Goal: Task Accomplishment & Management: Complete application form

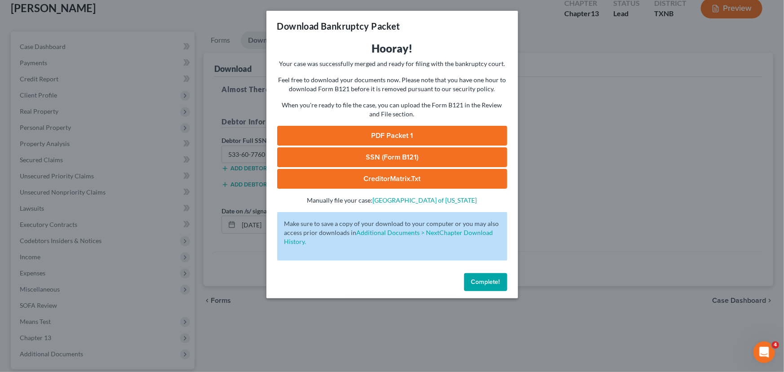
click at [494, 278] on span "Complete!" at bounding box center [485, 282] width 29 height 8
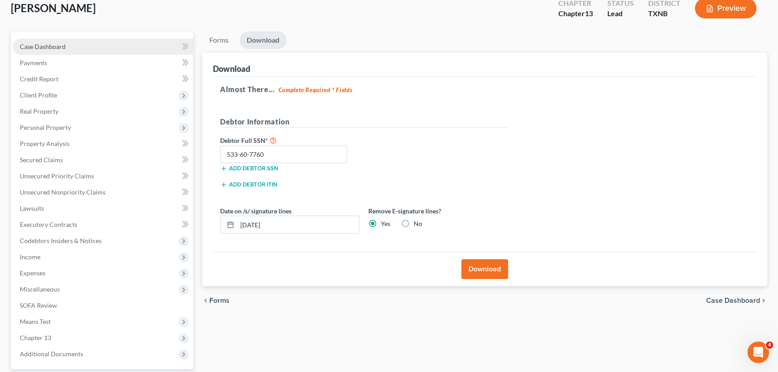
click at [88, 44] on link "Case Dashboard" at bounding box center [103, 47] width 181 height 16
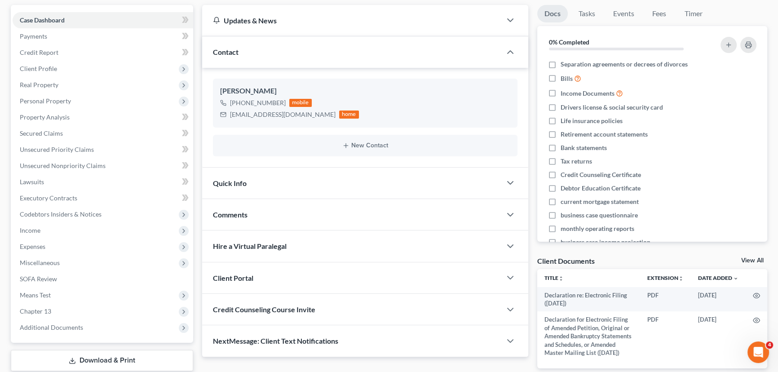
click at [296, 178] on div "Quick Info" at bounding box center [351, 182] width 299 height 31
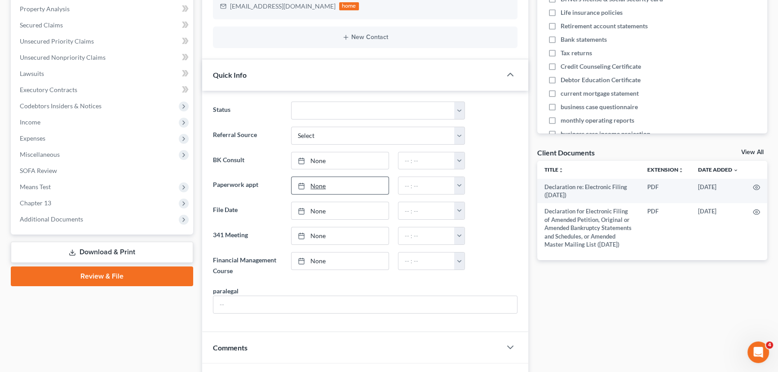
scroll to position [204, 0]
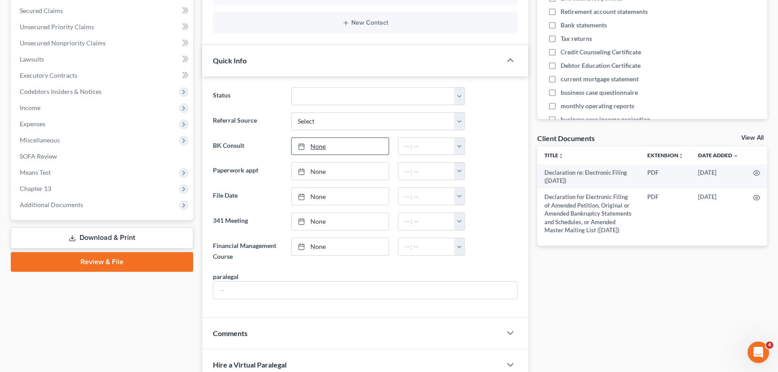
click at [314, 144] on link "None" at bounding box center [339, 146] width 97 height 17
type input "[DATE]"
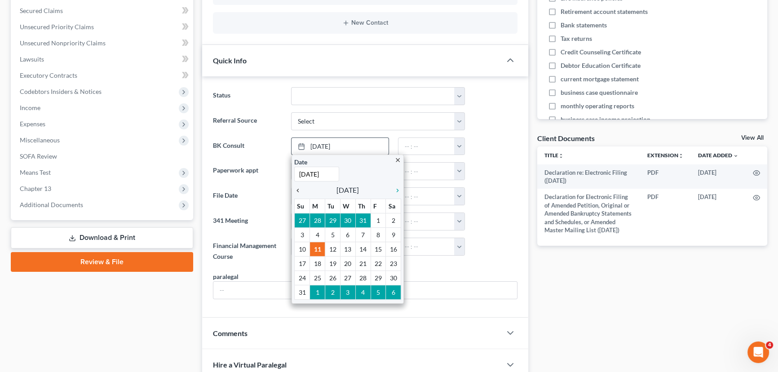
click at [297, 187] on icon "chevron_left" at bounding box center [300, 190] width 12 height 7
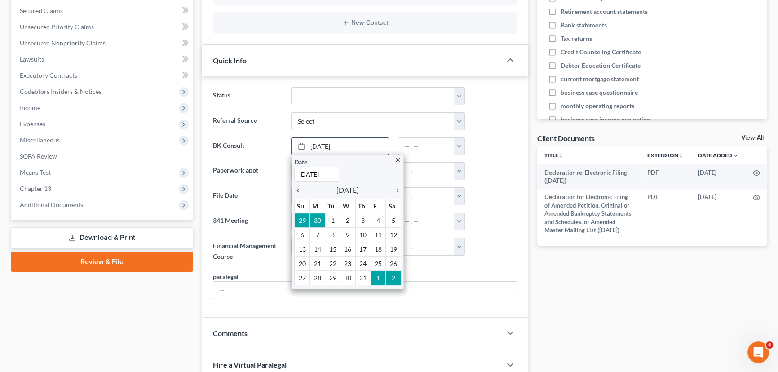
click at [297, 187] on icon "chevron_left" at bounding box center [300, 190] width 12 height 7
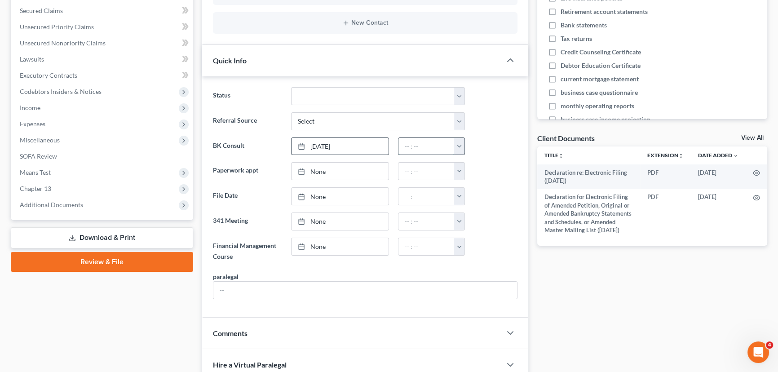
click at [408, 144] on input "text" at bounding box center [426, 146] width 57 height 17
click at [458, 142] on button "button" at bounding box center [459, 146] width 10 height 17
click at [475, 229] on link "2:30pm" at bounding box center [479, 236] width 50 height 15
type input "2:30pm"
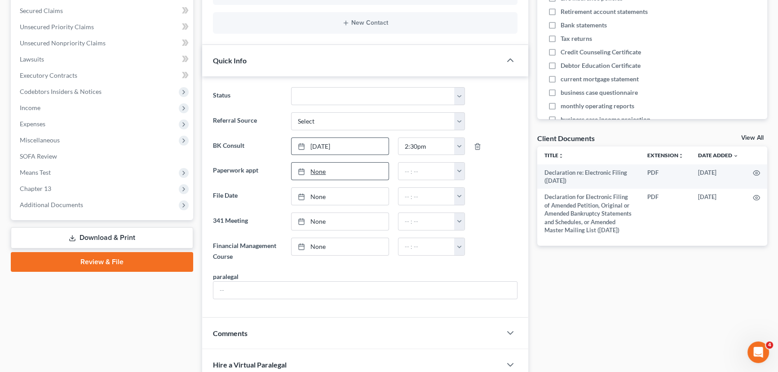
click at [316, 170] on link "None" at bounding box center [339, 171] width 97 height 17
type input "[DATE]"
click at [410, 171] on input "text" at bounding box center [426, 171] width 57 height 17
click at [458, 172] on button "button" at bounding box center [459, 171] width 10 height 17
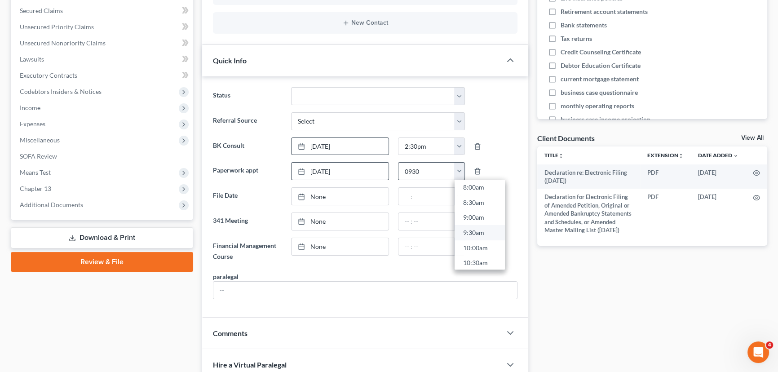
click at [471, 228] on link "9:30am" at bounding box center [479, 232] width 50 height 15
type input "9:30am"
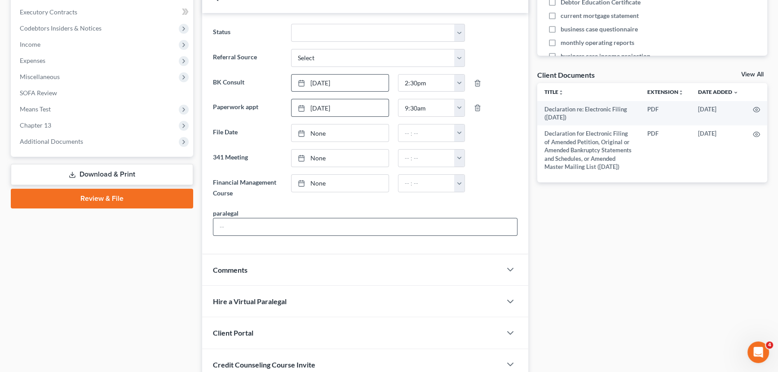
scroll to position [286, 0]
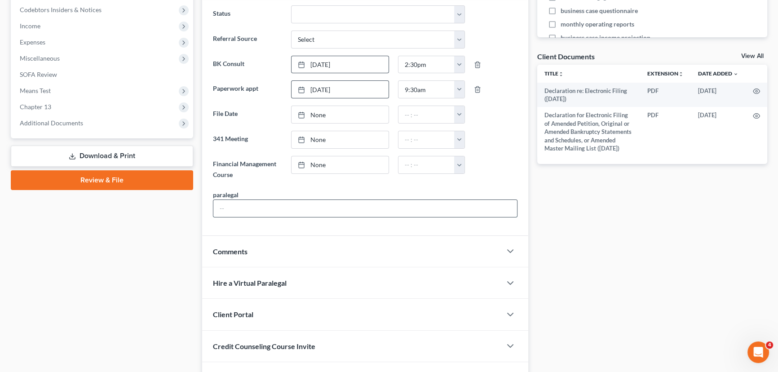
click at [258, 202] on input "text" at bounding box center [365, 208] width 304 height 17
type input "Hayley"
click at [106, 279] on div "Case Dashboard Payments Invoices Payments Payments Credit Report Client Profile" at bounding box center [101, 97] width 191 height 593
click at [277, 247] on div "Comments" at bounding box center [351, 251] width 299 height 31
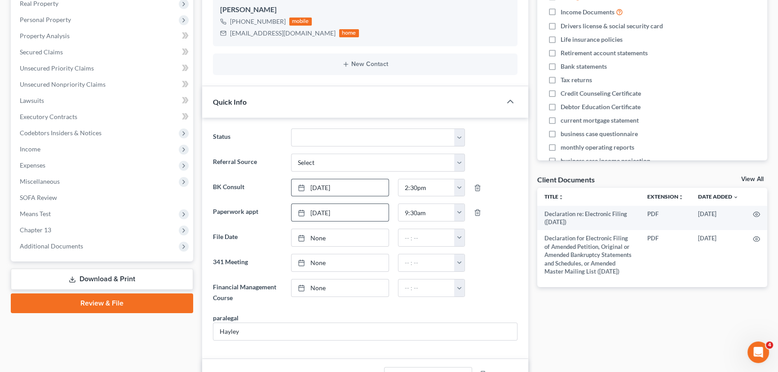
scroll to position [0, 0]
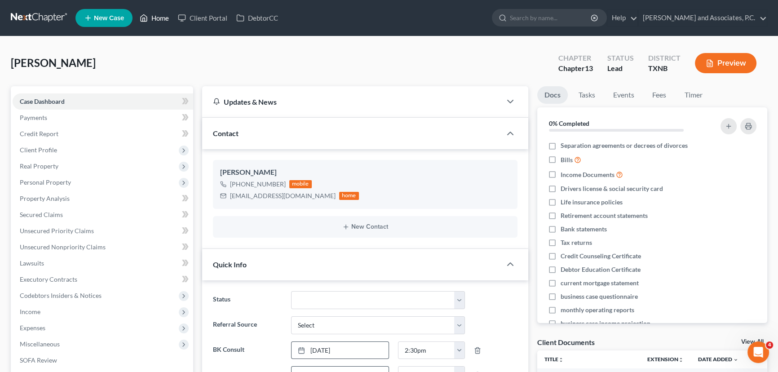
click at [156, 19] on link "Home" at bounding box center [154, 18] width 38 height 16
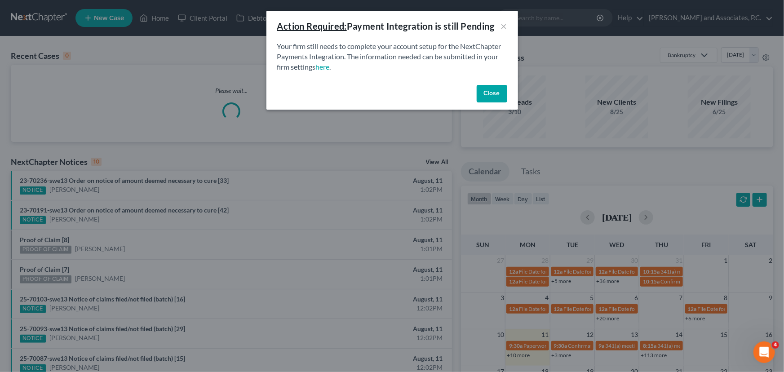
click at [497, 94] on button "Close" at bounding box center [491, 94] width 31 height 18
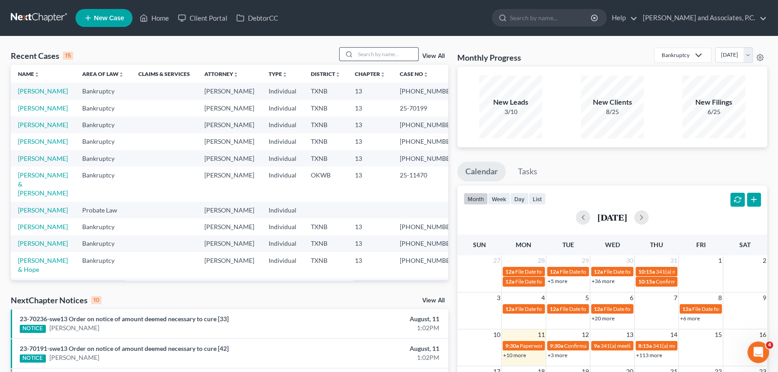
click at [383, 58] on input "search" at bounding box center [386, 54] width 63 height 13
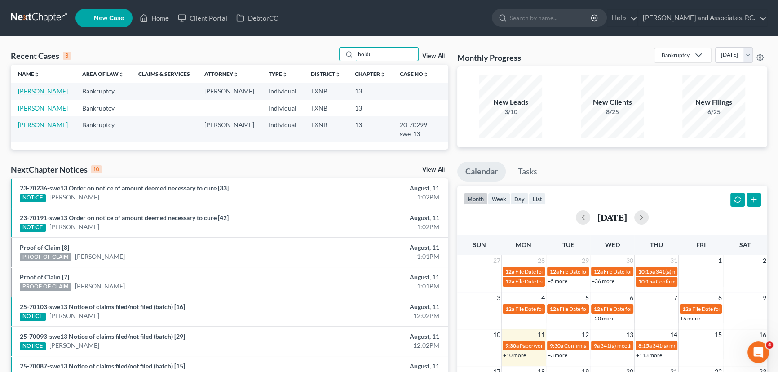
type input "boldu"
click at [31, 91] on link "[PERSON_NAME]" at bounding box center [43, 91] width 50 height 8
select select "8"
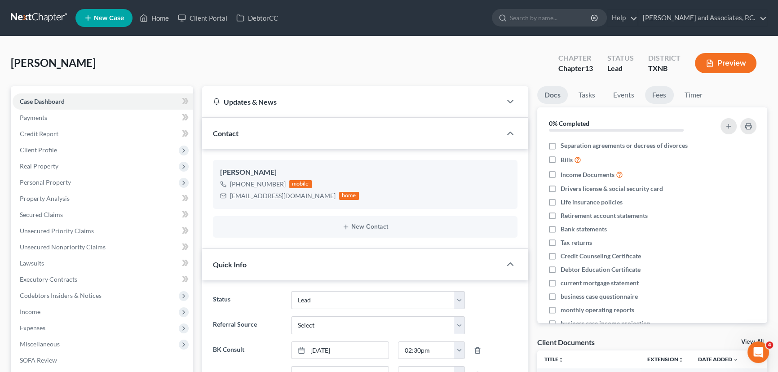
click at [670, 97] on link "Fees" at bounding box center [659, 95] width 29 height 18
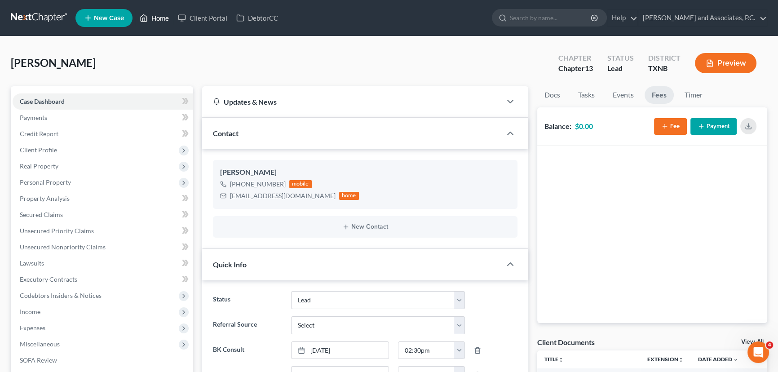
click at [148, 19] on link "Home" at bounding box center [154, 18] width 38 height 16
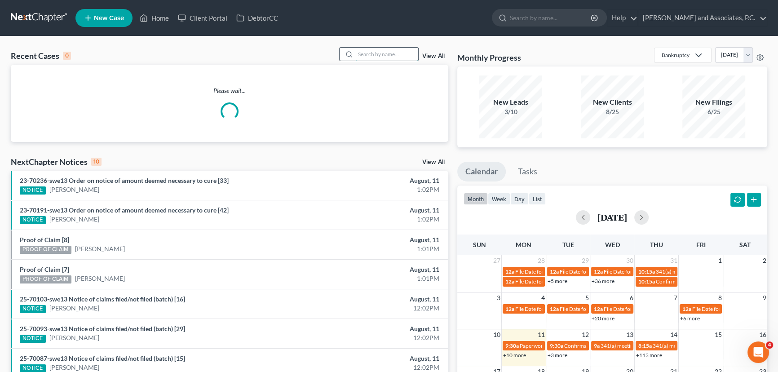
click at [366, 53] on input "search" at bounding box center [386, 54] width 63 height 13
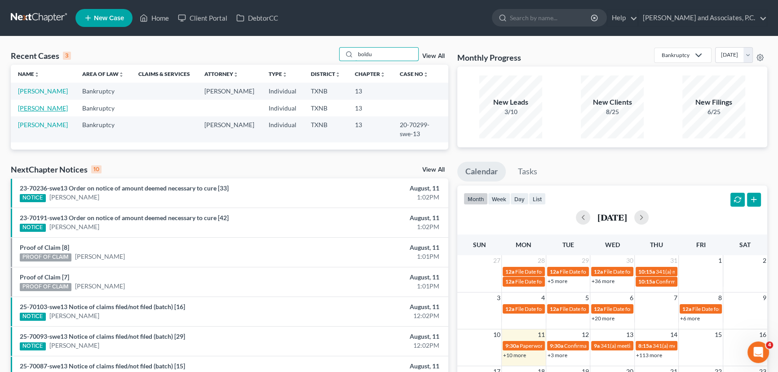
type input "boldu"
click at [46, 111] on link "[PERSON_NAME]" at bounding box center [43, 108] width 50 height 8
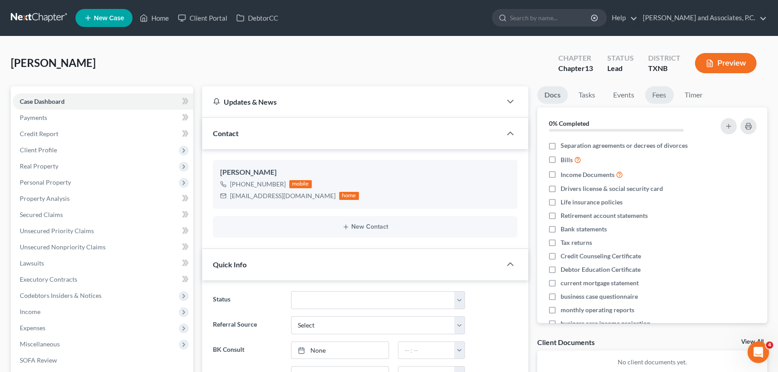
click at [663, 98] on link "Fees" at bounding box center [659, 95] width 29 height 18
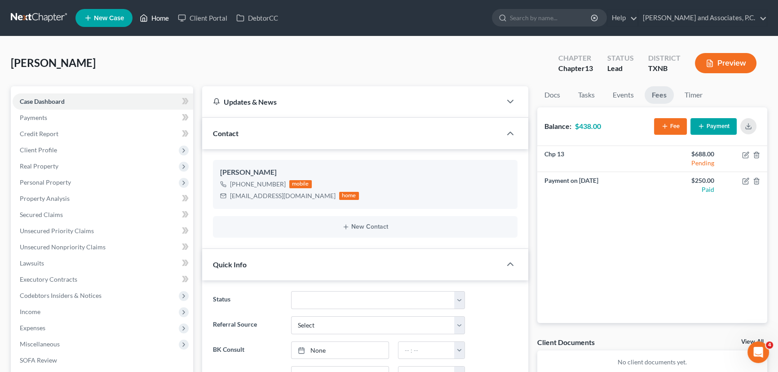
drag, startPoint x: 159, startPoint y: 15, endPoint x: 169, endPoint y: 16, distance: 9.9
click at [160, 15] on link "Home" at bounding box center [154, 18] width 38 height 16
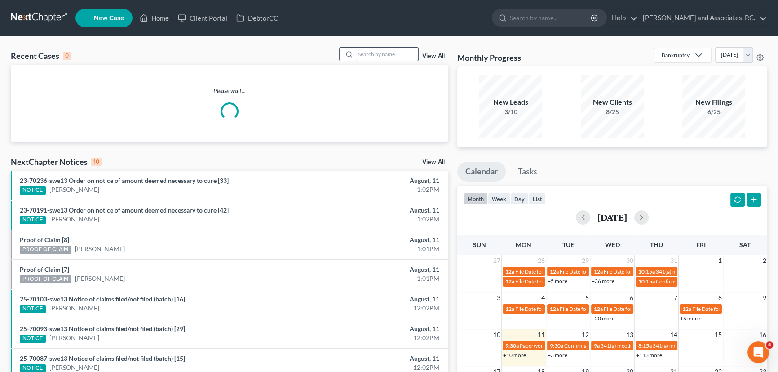
click at [391, 54] on input "search" at bounding box center [386, 54] width 63 height 13
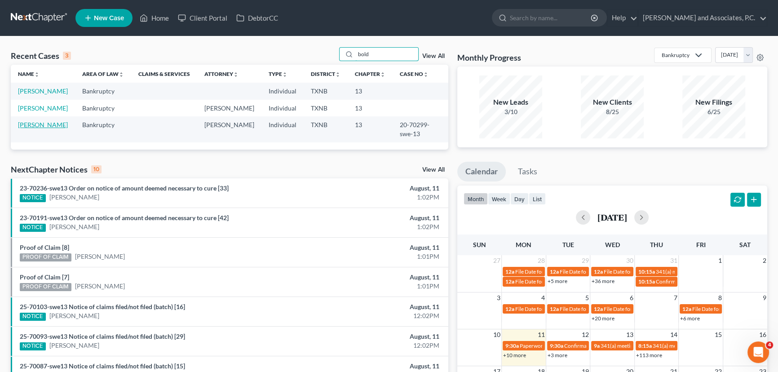
type input "bold"
click at [37, 123] on link "[PERSON_NAME]" at bounding box center [43, 125] width 50 height 8
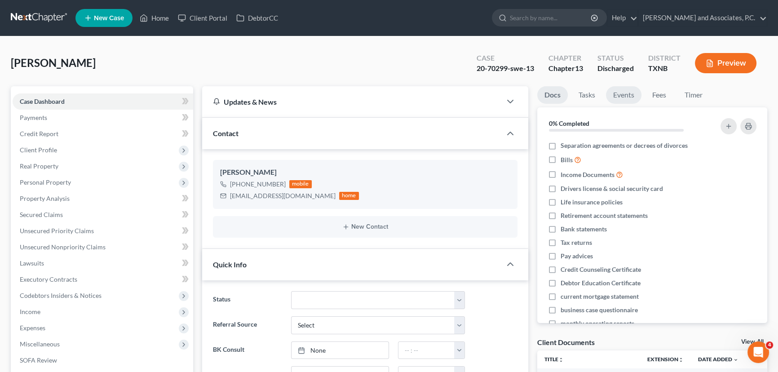
click at [623, 97] on link "Events" at bounding box center [623, 95] width 35 height 18
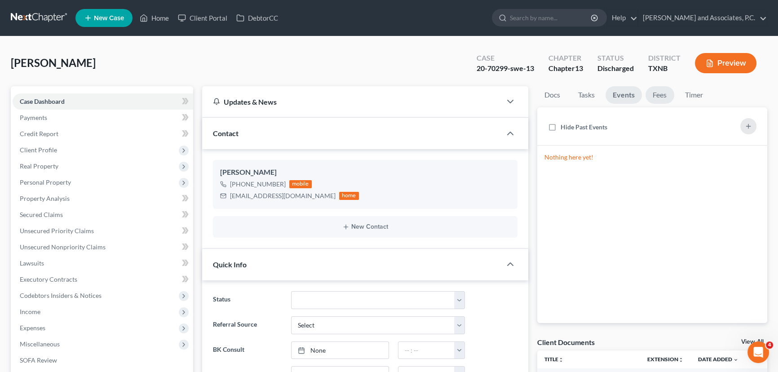
click at [655, 96] on link "Fees" at bounding box center [659, 95] width 29 height 18
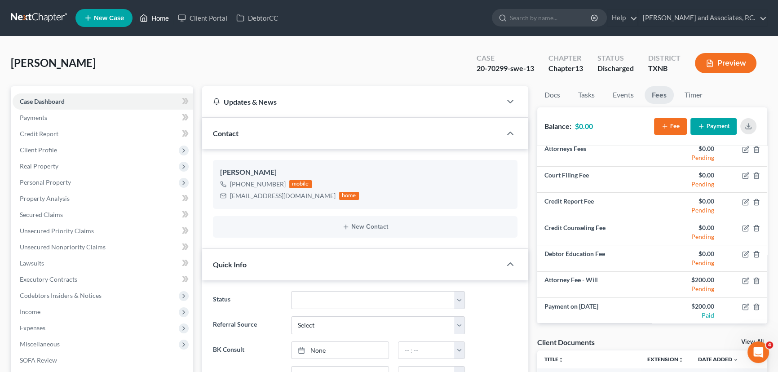
click at [153, 20] on link "Home" at bounding box center [154, 18] width 38 height 16
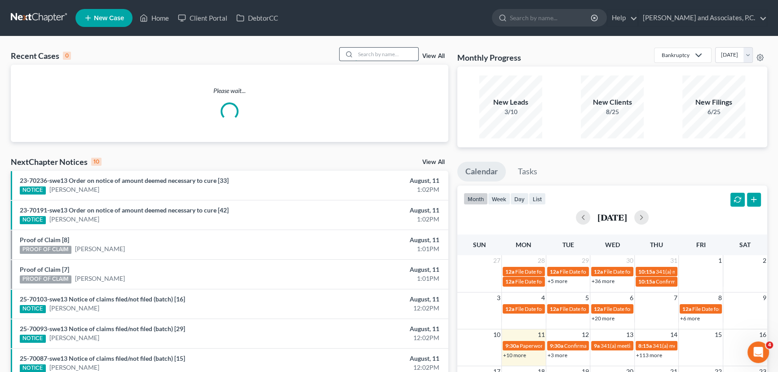
click at [365, 56] on input "search" at bounding box center [386, 54] width 63 height 13
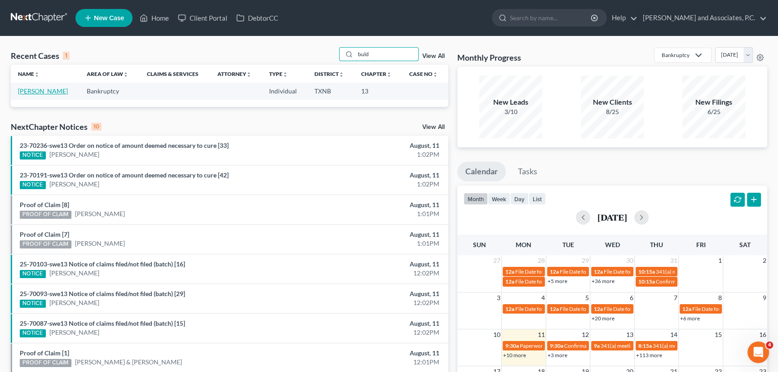
type input "buld"
click at [38, 93] on link "[PERSON_NAME]" at bounding box center [43, 91] width 50 height 8
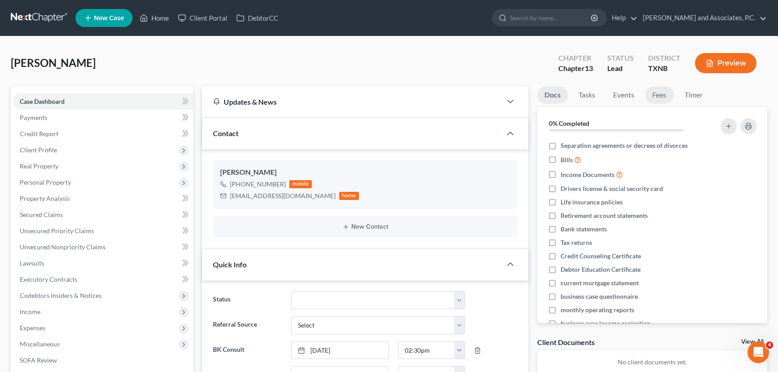
click at [656, 96] on link "Fees" at bounding box center [659, 95] width 29 height 18
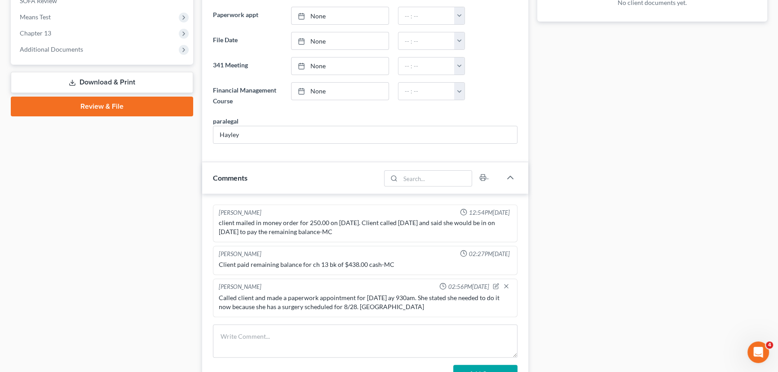
scroll to position [377, 0]
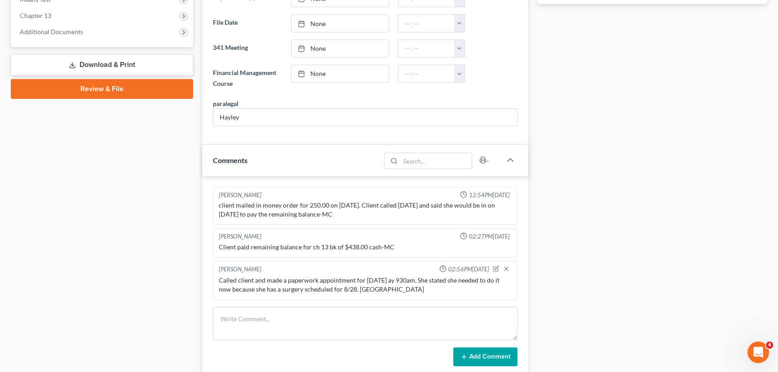
drag, startPoint x: 351, startPoint y: 215, endPoint x: 219, endPoint y: 202, distance: 132.2
click at [219, 202] on div "client mailed in money order for 250.00 on [DATE]. Client called [DATE] and sai…" at bounding box center [365, 210] width 293 height 18
copy div "client mailed in money order for 250.00 on [DATE]. Client called [DATE] and sai…"
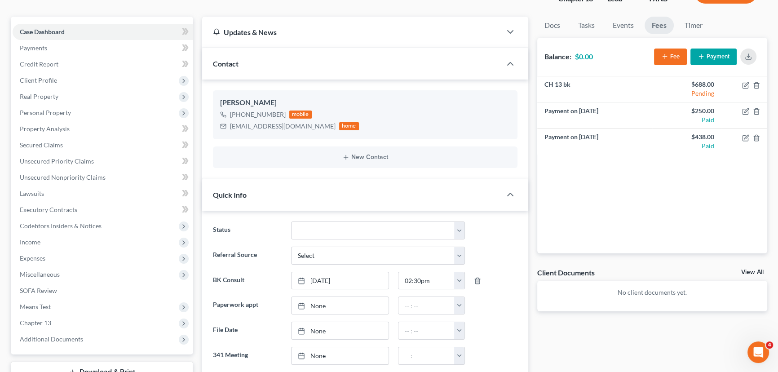
scroll to position [0, 0]
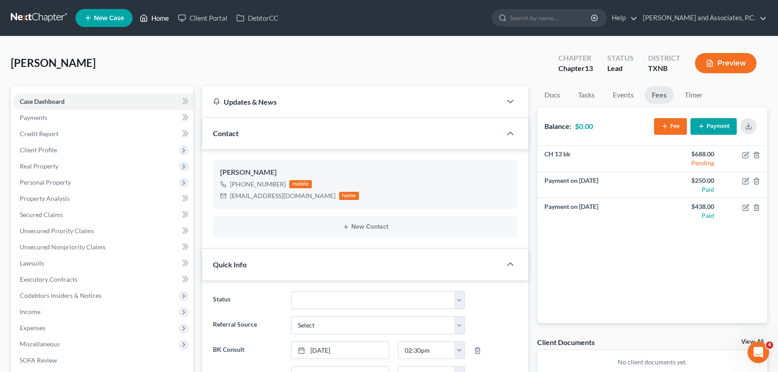
click at [157, 20] on link "Home" at bounding box center [154, 18] width 38 height 16
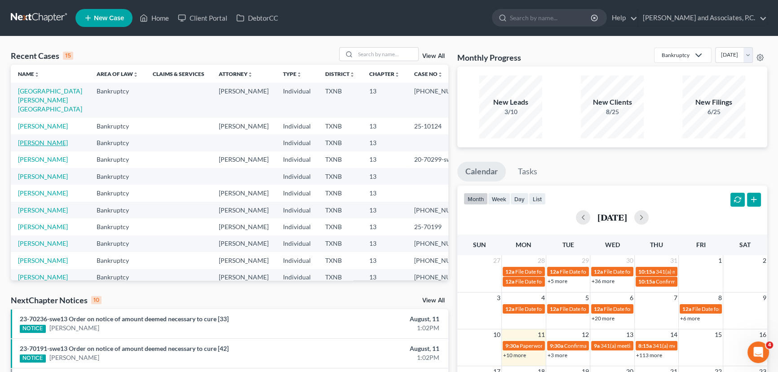
click at [35, 143] on link "[PERSON_NAME]" at bounding box center [43, 143] width 50 height 8
select select "8"
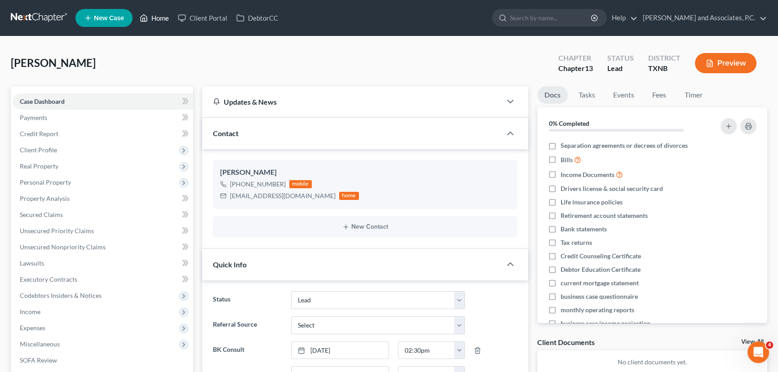
click at [158, 13] on link "Home" at bounding box center [154, 18] width 38 height 16
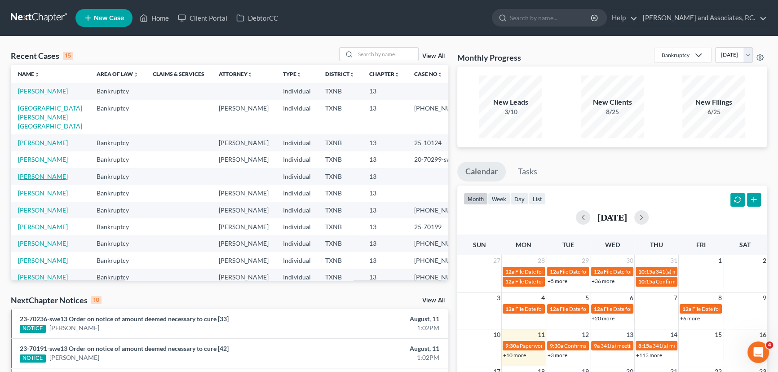
click at [37, 180] on link "[PERSON_NAME]" at bounding box center [43, 176] width 50 height 8
select select "8"
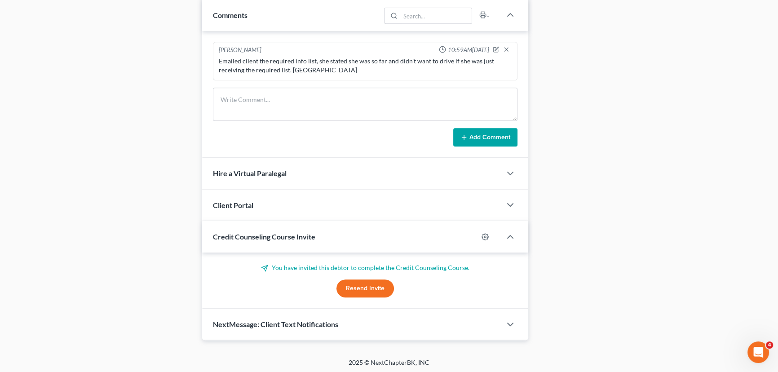
scroll to position [318, 0]
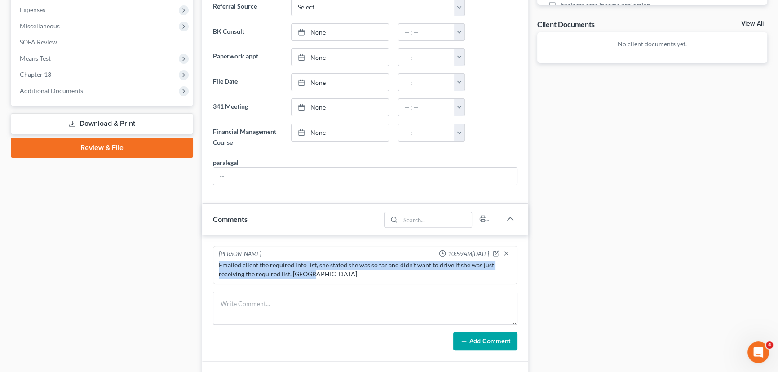
drag, startPoint x: 316, startPoint y: 274, endPoint x: 207, endPoint y: 264, distance: 110.0
click at [207, 264] on div "[PERSON_NAME] 10:59AM[DATE] Emailed client the required info list, she stated s…" at bounding box center [365, 298] width 326 height 127
copy div "Emailed client the required info list, she stated she was so far and didn't wan…"
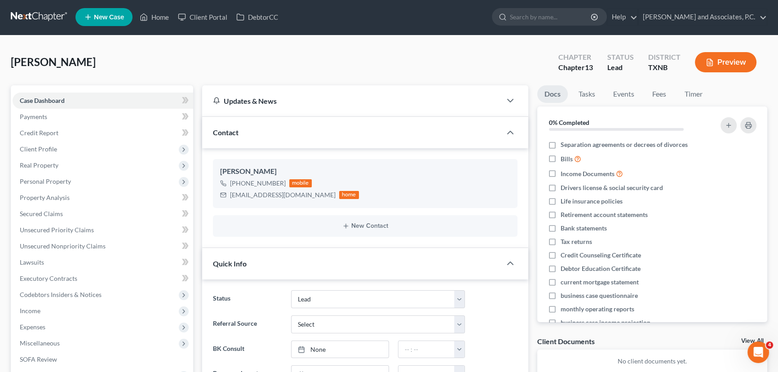
scroll to position [0, 0]
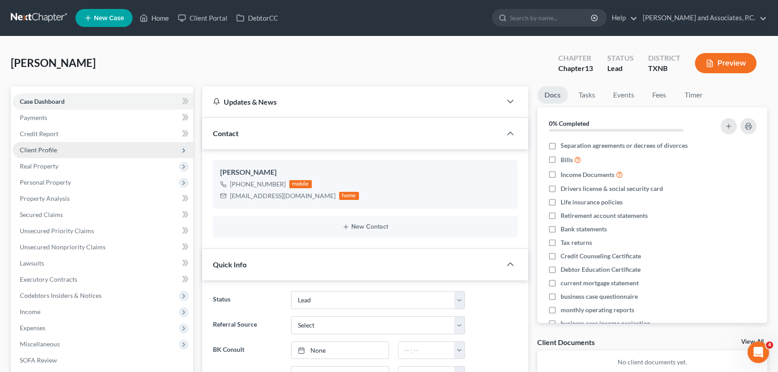
click at [48, 146] on span "Client Profile" at bounding box center [38, 150] width 37 height 8
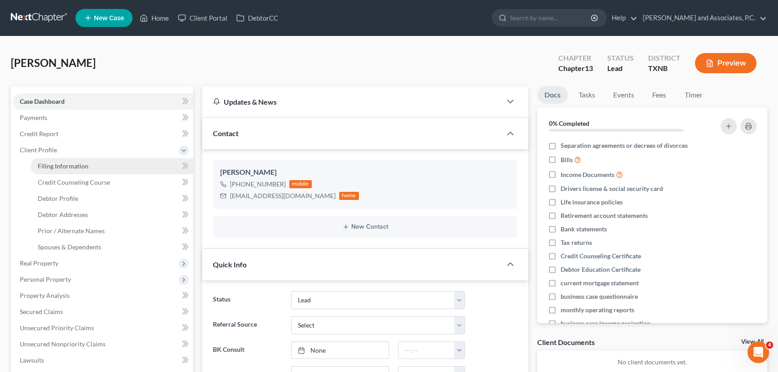
click at [53, 167] on span "Filing Information" at bounding box center [63, 166] width 51 height 8
select select "1"
select select "0"
select select "3"
select select "78"
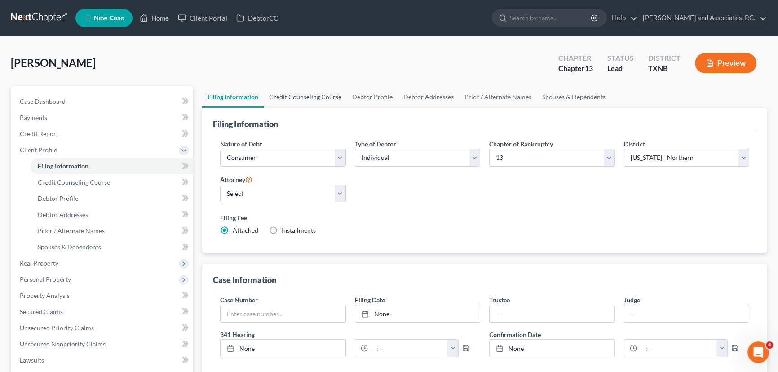
click at [290, 97] on link "Credit Counseling Course" at bounding box center [305, 97] width 83 height 22
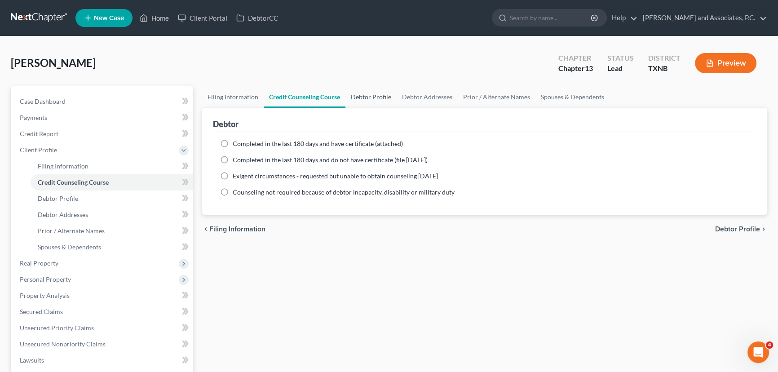
click at [361, 102] on link "Debtor Profile" at bounding box center [370, 97] width 51 height 22
select select "0"
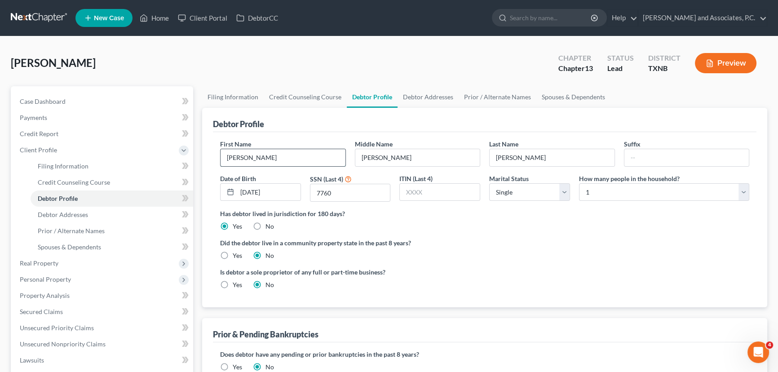
click at [271, 157] on input "[PERSON_NAME]" at bounding box center [282, 157] width 125 height 17
type input "[PERSON_NAME] (DELETE)"
click at [66, 103] on link "Case Dashboard" at bounding box center [103, 101] width 181 height 16
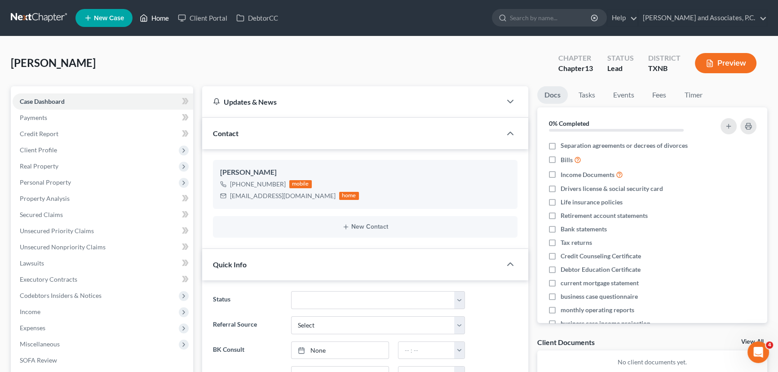
click at [151, 17] on link "Home" at bounding box center [154, 18] width 38 height 16
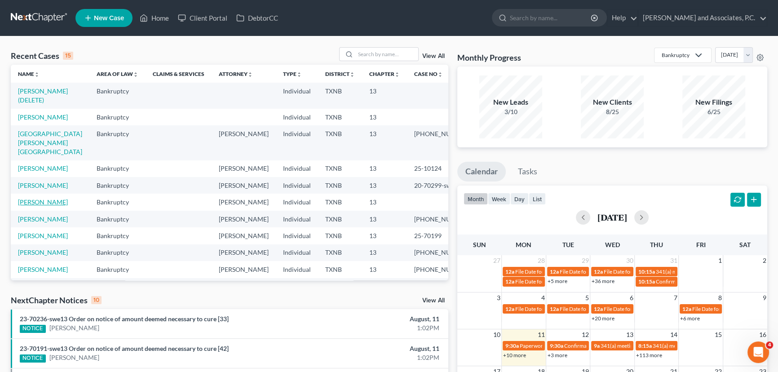
click at [27, 206] on link "[PERSON_NAME]" at bounding box center [43, 202] width 50 height 8
select select "8"
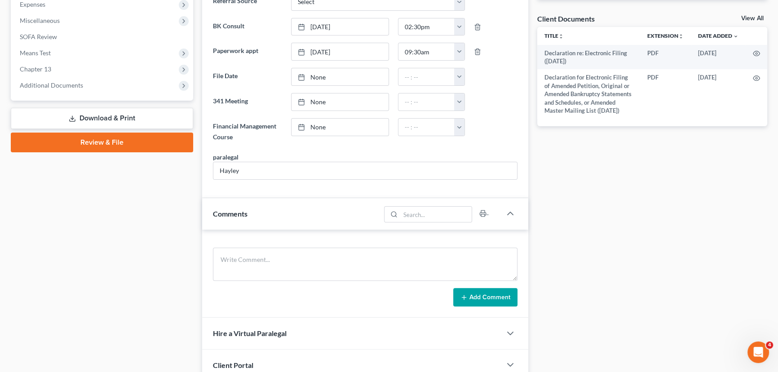
scroll to position [427, 0]
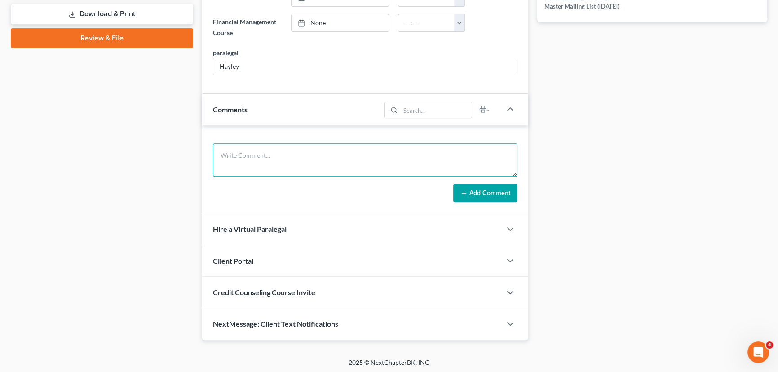
click at [230, 149] on textarea at bounding box center [365, 159] width 304 height 33
paste textarea "Emailed client the required info list, she stated she was so far and didn't wan…"
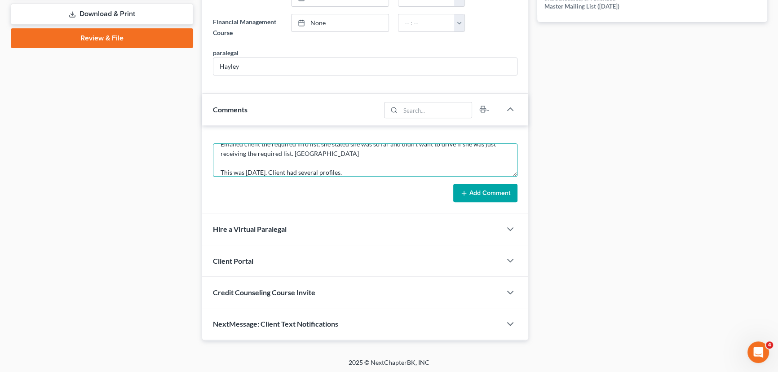
type textarea "Emailed client the required info list, she stated she was so far and didn't wan…"
click at [493, 196] on button "Add Comment" at bounding box center [485, 193] width 64 height 19
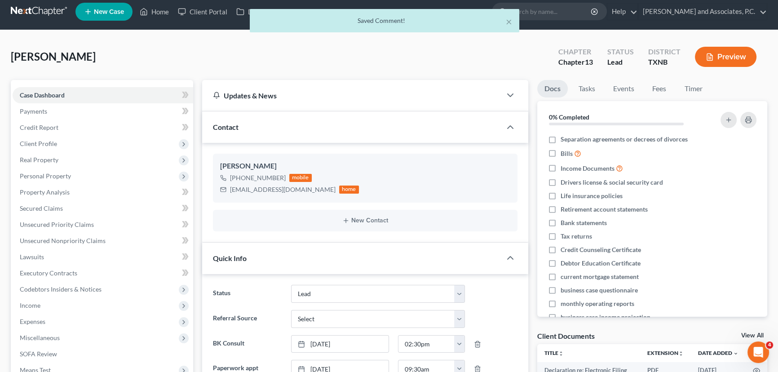
scroll to position [0, 0]
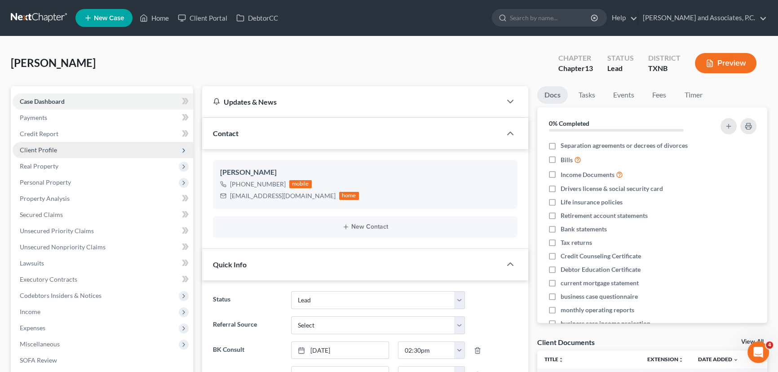
click at [77, 145] on span "Client Profile" at bounding box center [103, 150] width 181 height 16
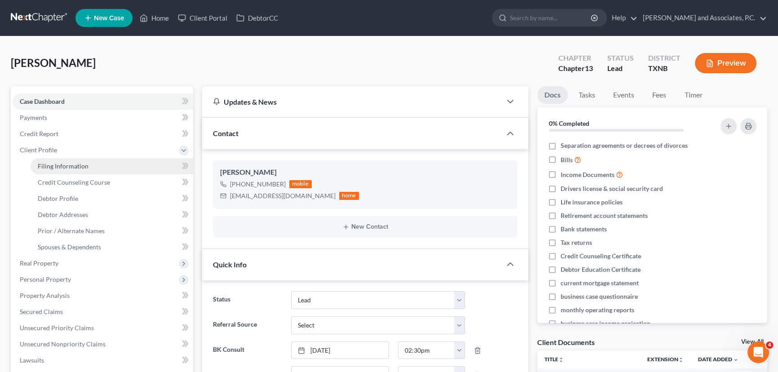
click at [71, 165] on span "Filing Information" at bounding box center [63, 166] width 51 height 8
select select "1"
select select "0"
select select "3"
select select "78"
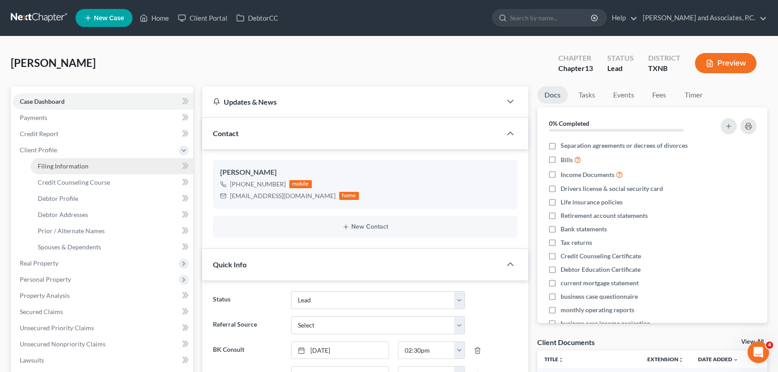
select select "0"
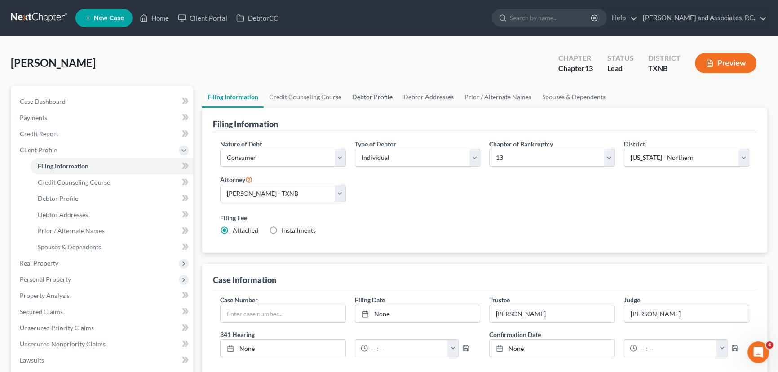
click at [384, 93] on link "Debtor Profile" at bounding box center [372, 97] width 51 height 22
select select "0"
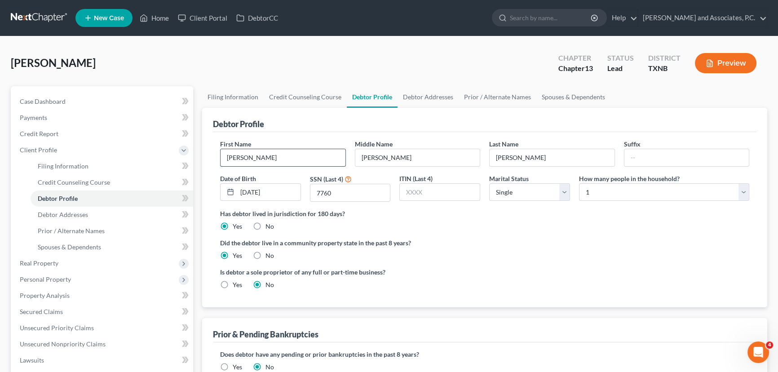
click at [285, 158] on input "[PERSON_NAME]" at bounding box center [282, 157] width 125 height 17
type input "[PERSON_NAME] (USE THIS ONE)"
click at [74, 105] on link "Case Dashboard" at bounding box center [103, 101] width 181 height 16
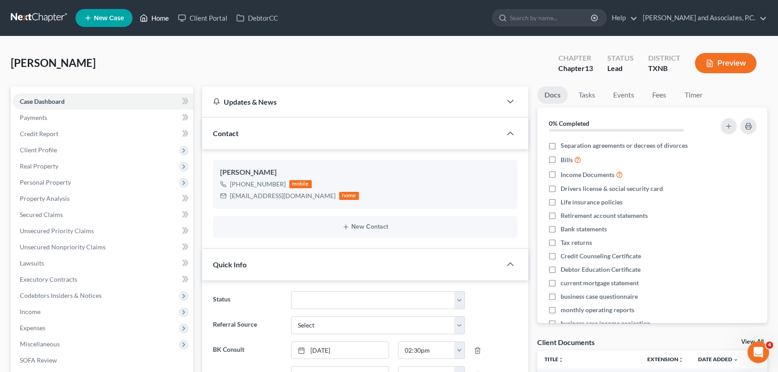
click at [158, 13] on link "Home" at bounding box center [154, 18] width 38 height 16
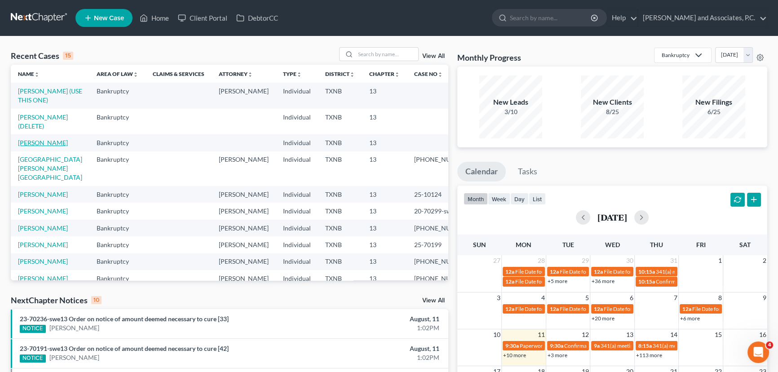
click at [39, 140] on link "[PERSON_NAME]" at bounding box center [43, 143] width 50 height 8
select select "8"
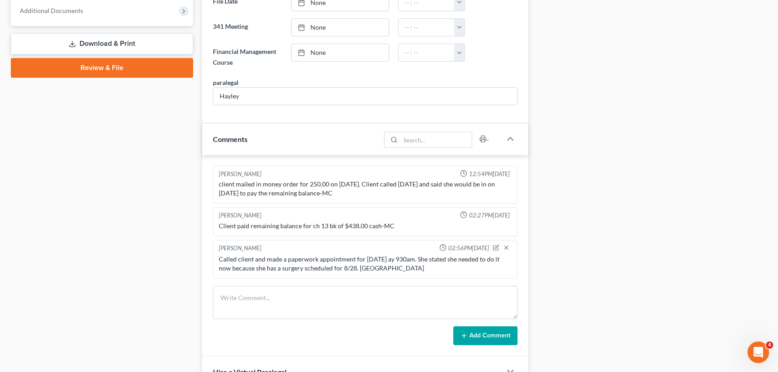
scroll to position [408, 0]
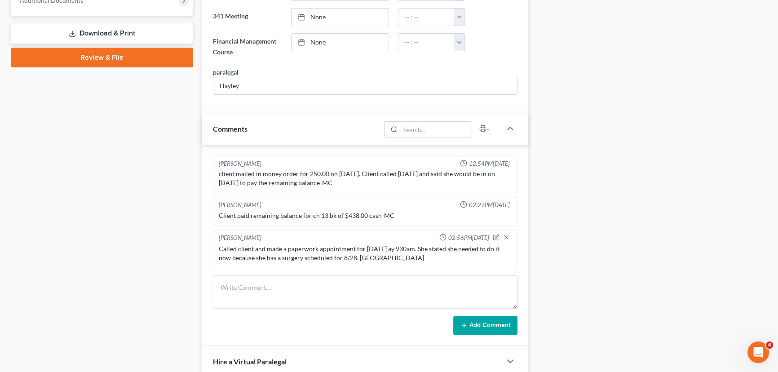
drag, startPoint x: 348, startPoint y: 180, endPoint x: 214, endPoint y: 174, distance: 134.0
click at [214, 174] on div "[PERSON_NAME] 12:54PM[DATE] client mailed in money order for 250.00 on [DATE]. …" at bounding box center [365, 174] width 304 height 38
copy div "client mailed in money order for 250.00 on [DATE]. Client called [DATE] and sai…"
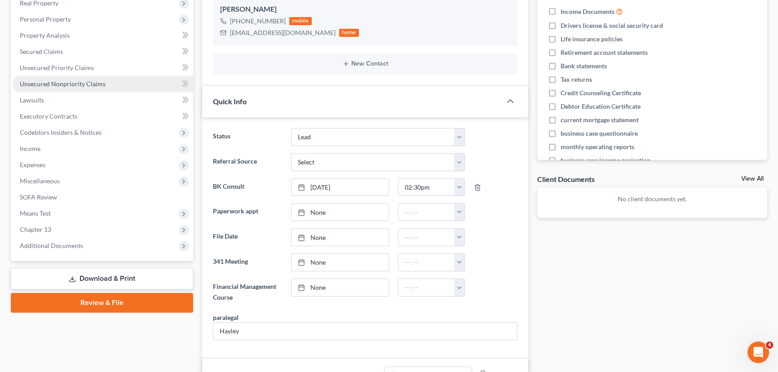
scroll to position [0, 0]
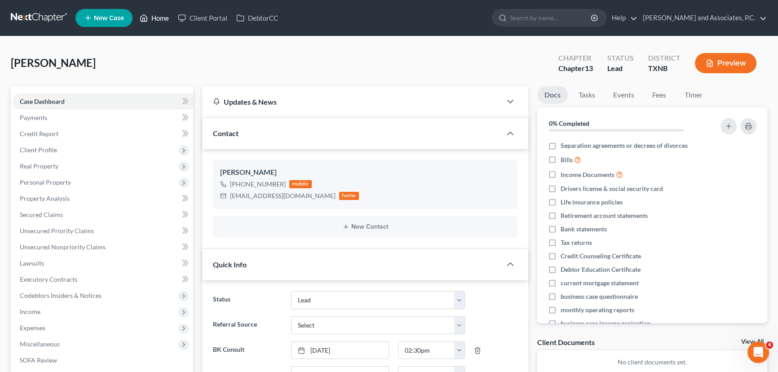
click at [156, 14] on link "Home" at bounding box center [154, 18] width 38 height 16
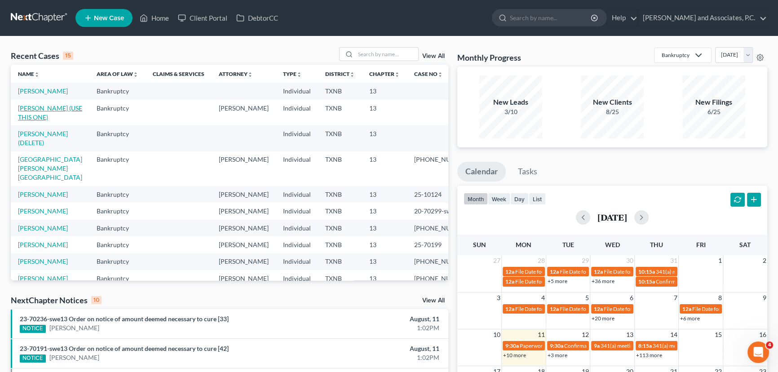
click at [34, 109] on link "[PERSON_NAME] (USE THIS ONE)" at bounding box center [50, 112] width 64 height 17
select select "8"
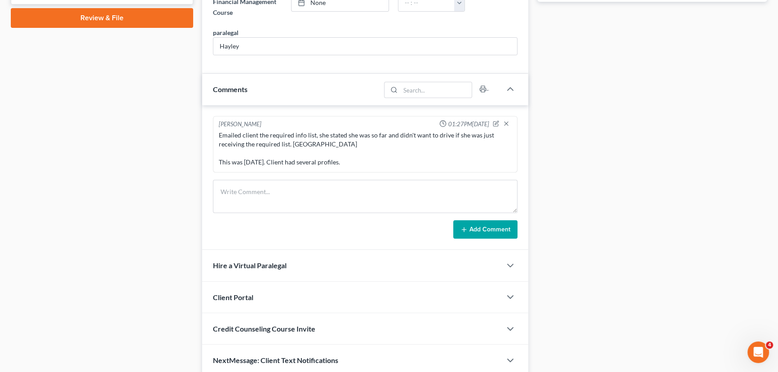
scroll to position [449, 0]
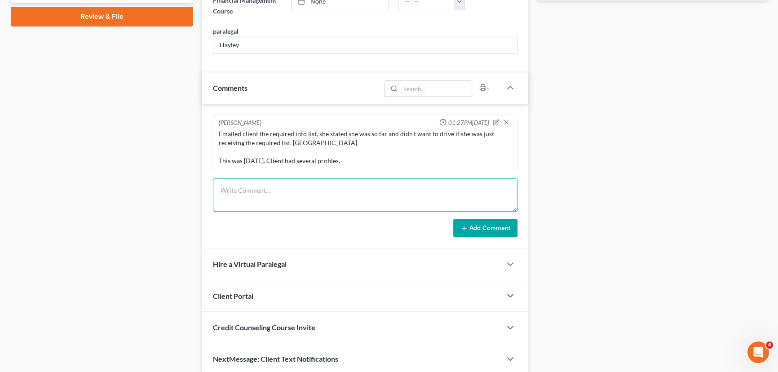
click at [238, 195] on textarea at bounding box center [365, 194] width 304 height 33
paste textarea "client mailed in money order for 250.00 on [DATE]. Client called [DATE] and sai…"
type textarea "client mailed in money order for 250.00 on [DATE]. Client called [DATE] and sai…"
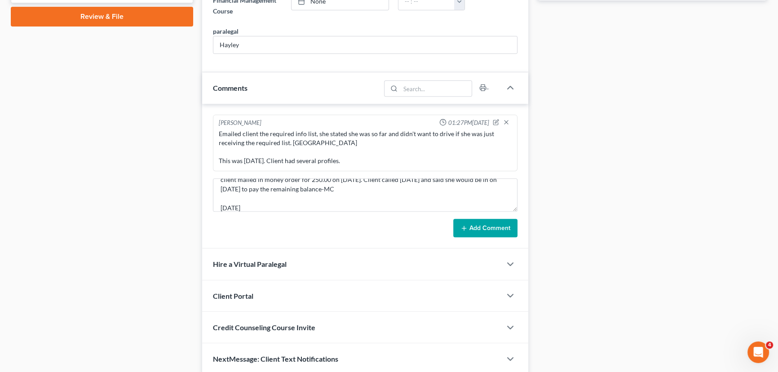
click at [473, 225] on button "Add Comment" at bounding box center [485, 228] width 64 height 19
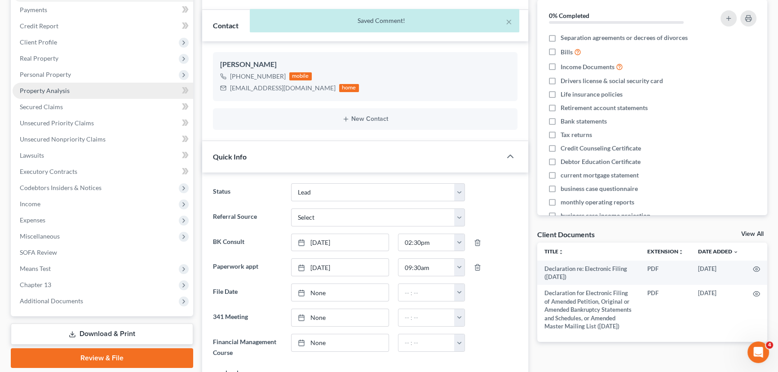
scroll to position [0, 0]
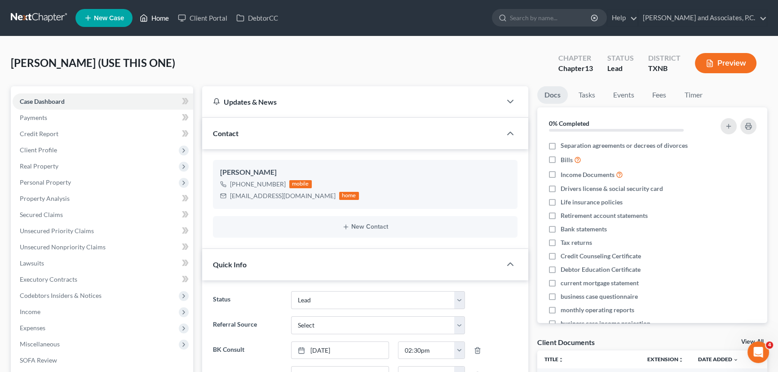
click at [155, 17] on link "Home" at bounding box center [154, 18] width 38 height 16
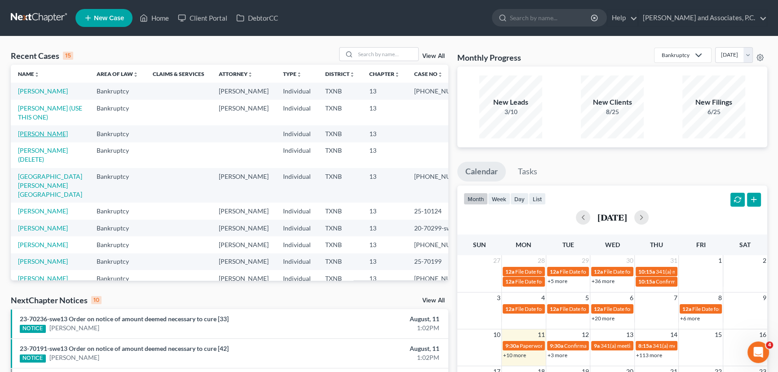
click at [40, 137] on link "[PERSON_NAME]" at bounding box center [43, 134] width 50 height 8
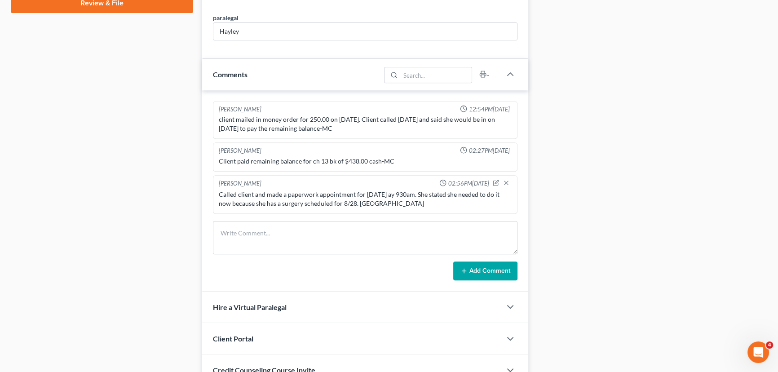
scroll to position [463, 0]
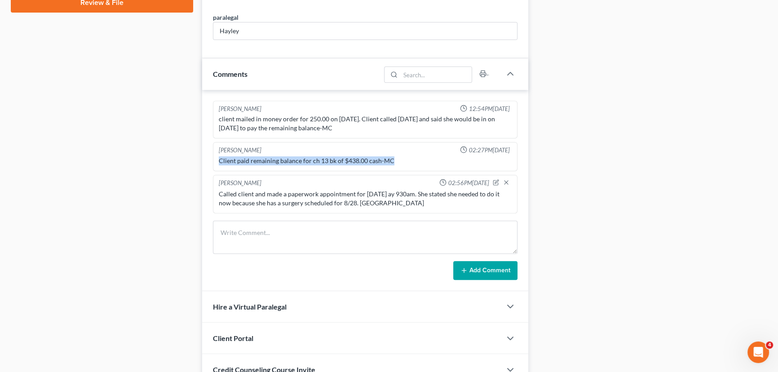
drag, startPoint x: 393, startPoint y: 158, endPoint x: 220, endPoint y: 162, distance: 173.4
click at [220, 162] on div "Client paid remaining balance for ch 13 bk of $438.00 cash-MC" at bounding box center [365, 160] width 293 height 9
copy div "Client paid remaining balance for ch 13 bk of $438.00 cash-MC"
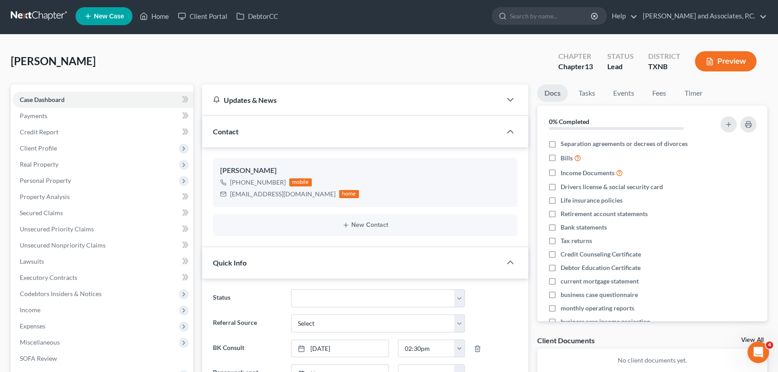
scroll to position [0, 0]
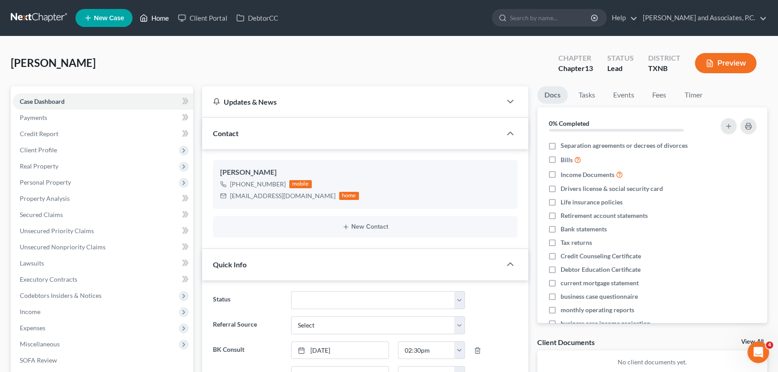
click at [142, 18] on icon at bounding box center [144, 18] width 8 height 11
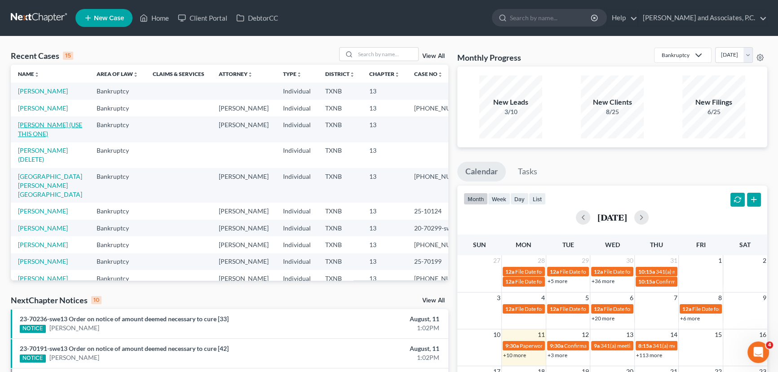
click at [32, 135] on link "[PERSON_NAME] (USE THIS ONE)" at bounding box center [50, 129] width 64 height 17
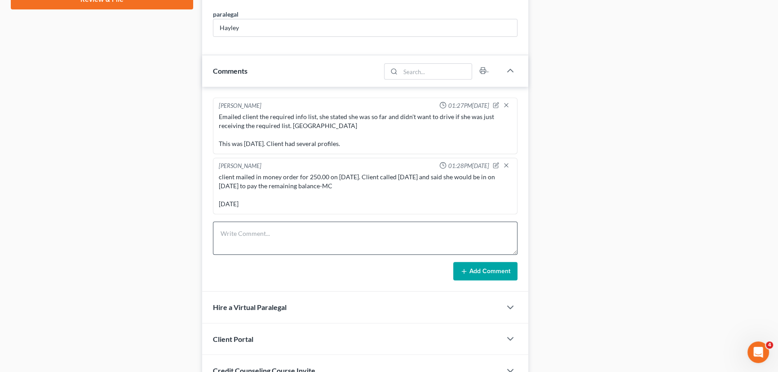
scroll to position [469, 0]
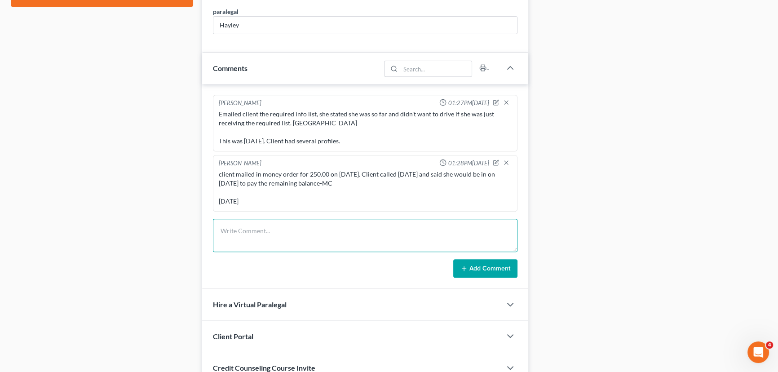
click at [233, 231] on textarea at bounding box center [365, 235] width 304 height 33
paste textarea "Client paid remaining balance for ch 13 bk of $438.00 cash-MC"
type textarea "Client paid remaining balance for ch 13 bk of $438.00 cash-MC [DATE]"
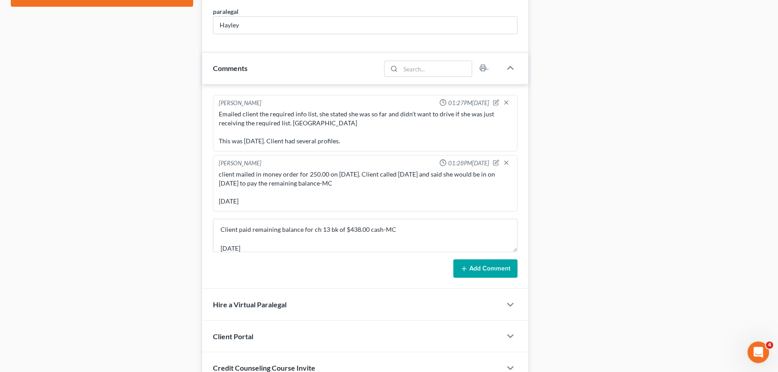
click at [471, 260] on button "Add Comment" at bounding box center [485, 268] width 64 height 19
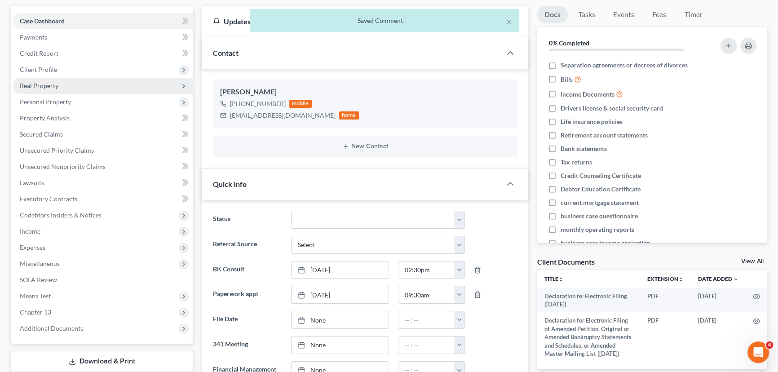
scroll to position [0, 0]
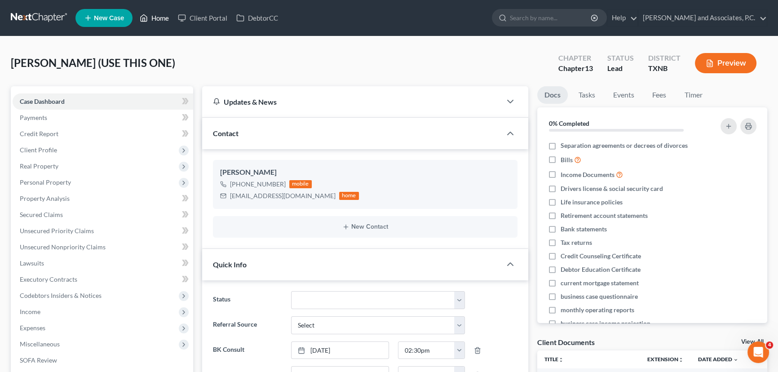
click at [162, 18] on link "Home" at bounding box center [154, 18] width 38 height 16
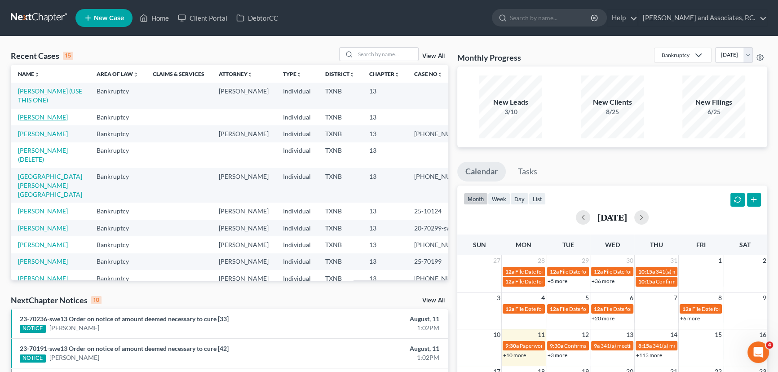
click at [39, 118] on link "[PERSON_NAME]" at bounding box center [43, 117] width 50 height 8
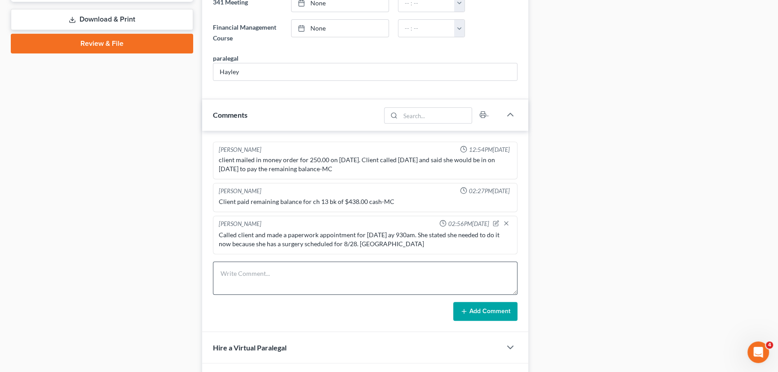
scroll to position [504, 0]
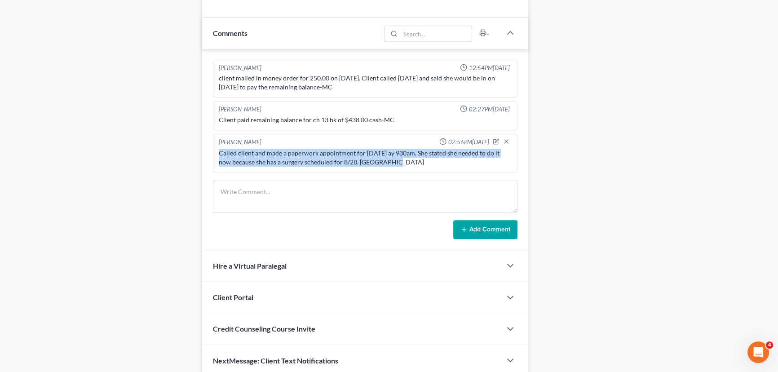
drag, startPoint x: 397, startPoint y: 159, endPoint x: 216, endPoint y: 150, distance: 181.2
click at [217, 150] on div "Called client and made a paperwork appointment for [DATE] ay 930am. She stated …" at bounding box center [365, 158] width 296 height 22
copy div "Called client and made a paperwork appointment for [DATE] ay 930am. She stated …"
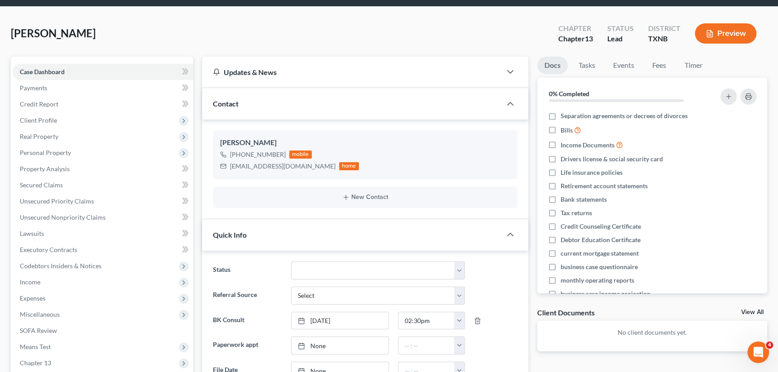
scroll to position [0, 0]
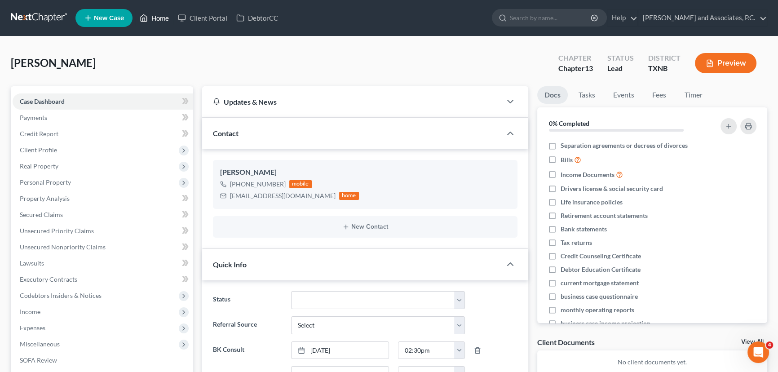
click at [159, 23] on link "Home" at bounding box center [154, 18] width 38 height 16
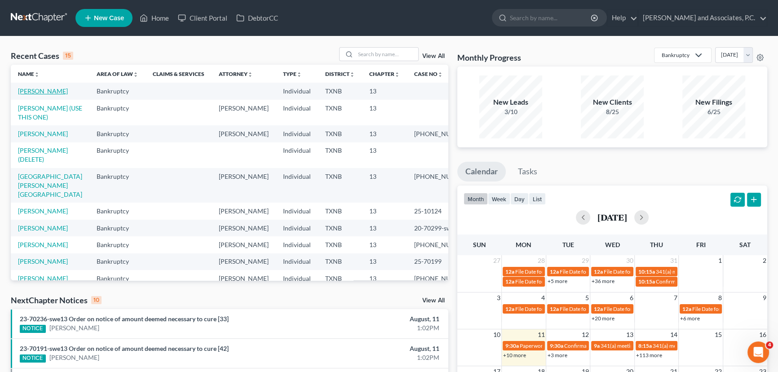
click at [45, 94] on link "[PERSON_NAME]" at bounding box center [43, 91] width 50 height 8
select select "8"
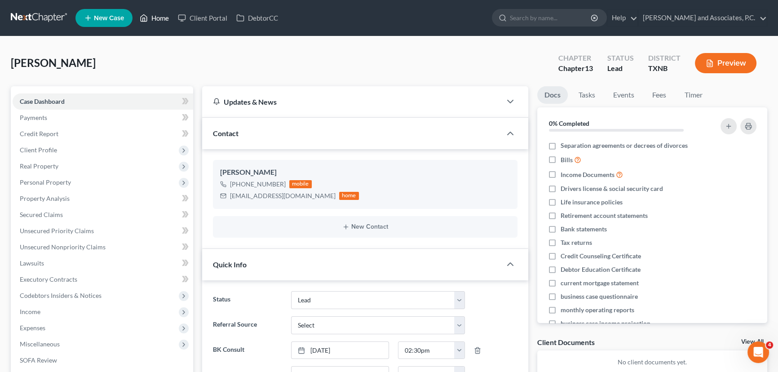
click at [163, 18] on link "Home" at bounding box center [154, 18] width 38 height 16
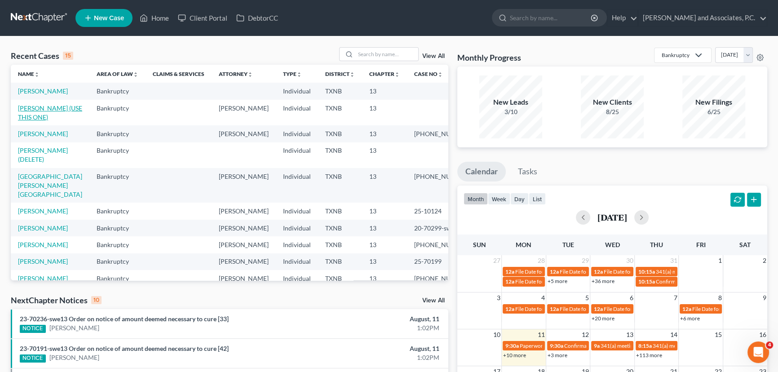
click at [39, 107] on link "[PERSON_NAME] (USE THIS ONE)" at bounding box center [50, 112] width 64 height 17
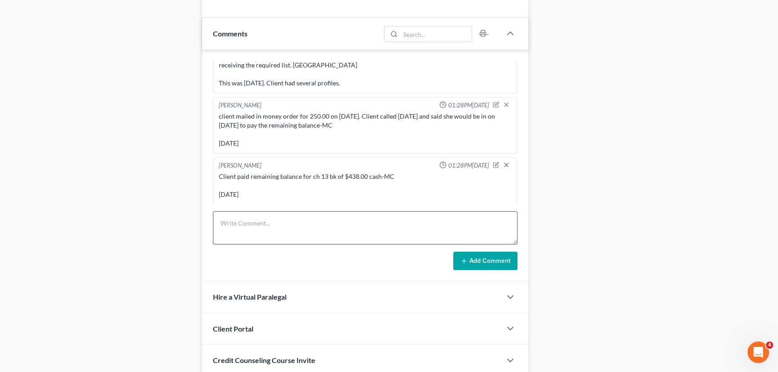
scroll to position [504, 0]
click at [229, 215] on textarea at bounding box center [365, 227] width 304 height 33
paste textarea "Called client and made a paperwork appointment for [DATE] ay 930am. She stated …"
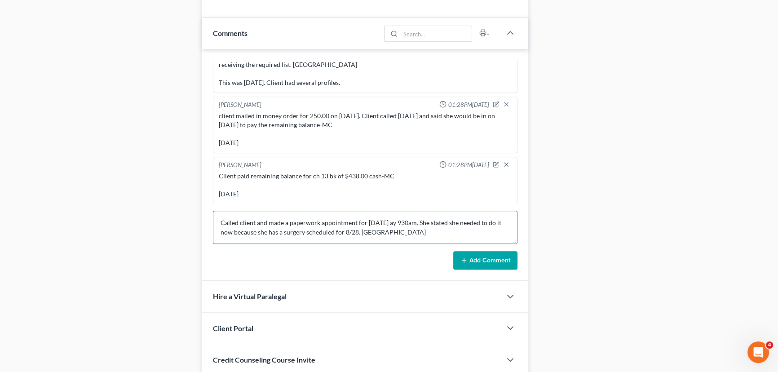
scroll to position [11, 0]
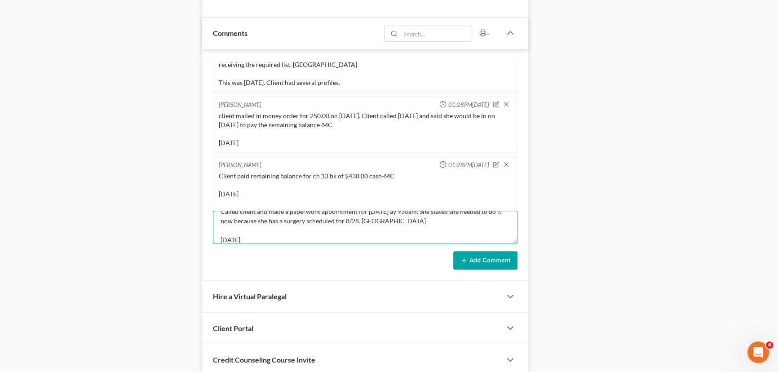
type textarea "Called client and made a paperwork appointment for [DATE] ay 930am. She stated …"
click at [492, 254] on button "Add Comment" at bounding box center [485, 260] width 64 height 19
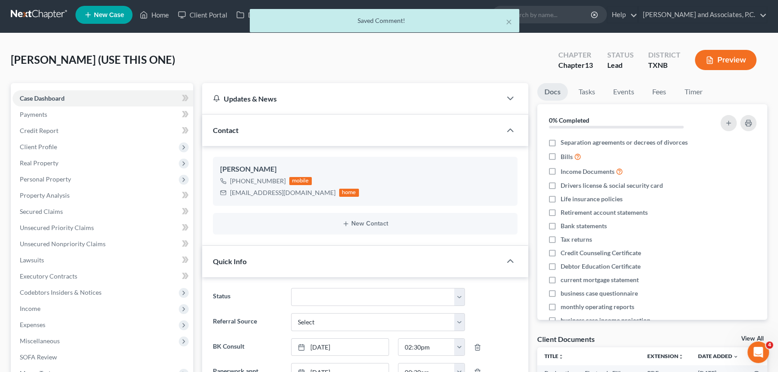
scroll to position [0, 0]
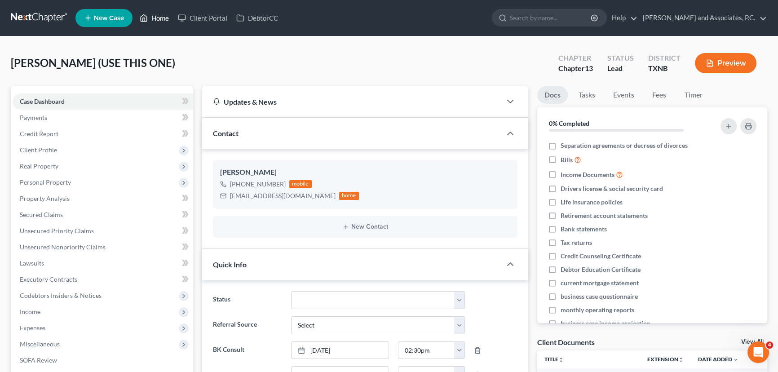
click at [153, 18] on link "Home" at bounding box center [154, 18] width 38 height 16
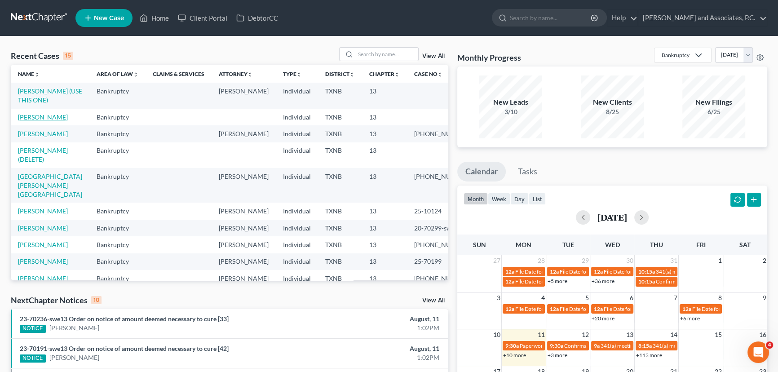
click at [38, 115] on link "[PERSON_NAME]" at bounding box center [43, 117] width 50 height 8
select select "8"
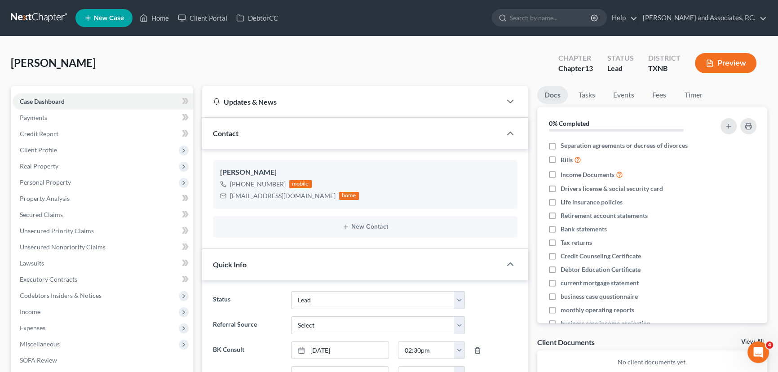
click at [641, 88] on li "Events" at bounding box center [623, 96] width 35 height 21
click at [658, 98] on link "Fees" at bounding box center [659, 95] width 29 height 18
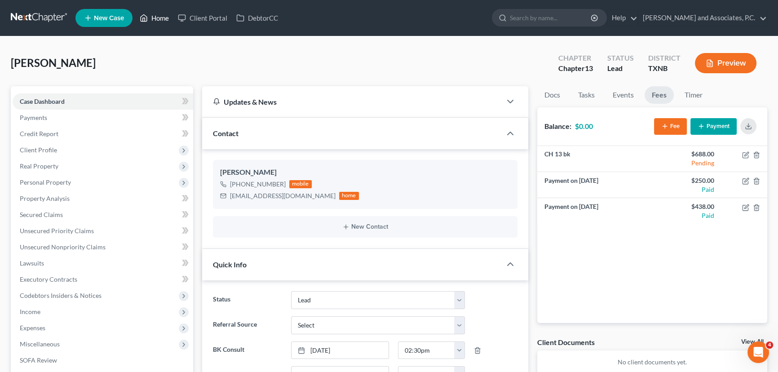
click at [148, 20] on icon at bounding box center [144, 18] width 8 height 11
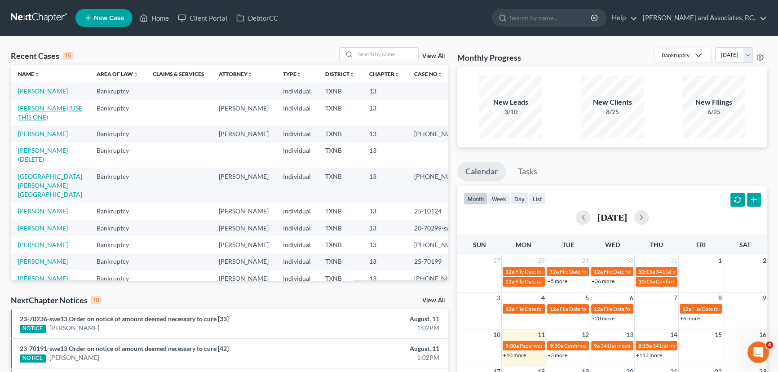
click at [37, 107] on link "[PERSON_NAME] (USE THIS ONE)" at bounding box center [50, 112] width 64 height 17
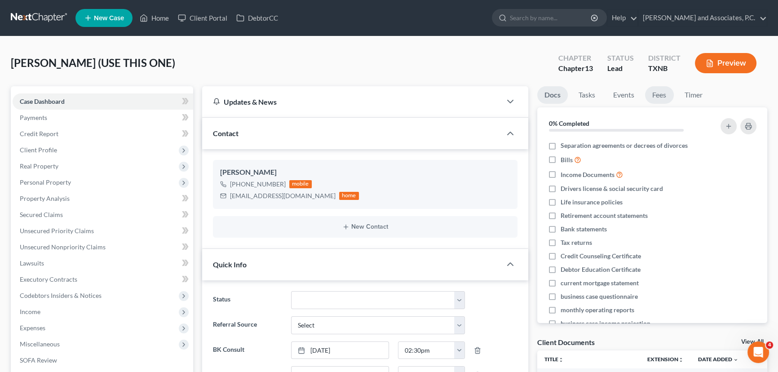
click at [661, 94] on link "Fees" at bounding box center [659, 95] width 29 height 18
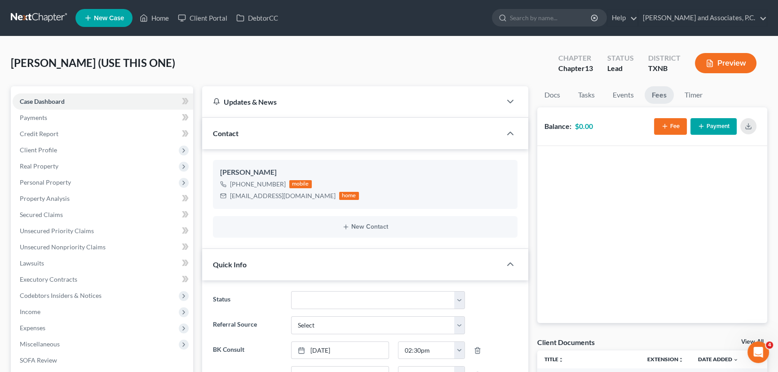
scroll to position [84, 0]
click at [671, 128] on button "Fee" at bounding box center [670, 126] width 33 height 17
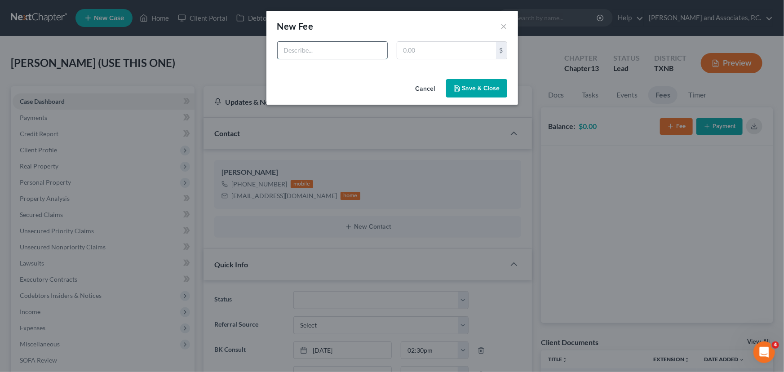
click at [323, 49] on input "text" at bounding box center [333, 50] width 110 height 17
type input "Chp 13"
click at [433, 48] on input "text" at bounding box center [446, 50] width 99 height 17
type input "688.00"
click at [471, 85] on button "Save & Close" at bounding box center [476, 88] width 61 height 19
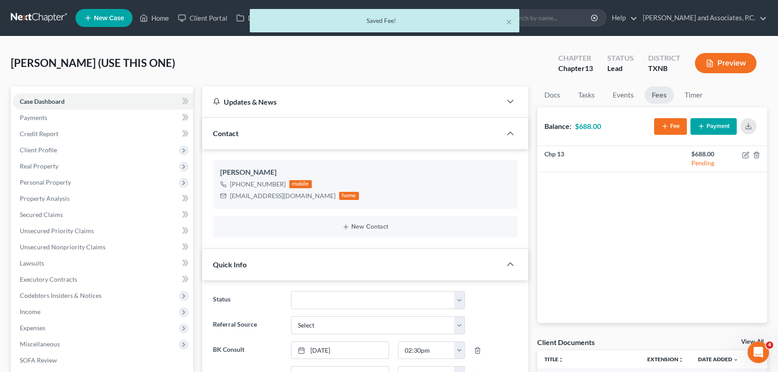
click at [714, 128] on button "Payment" at bounding box center [713, 126] width 46 height 17
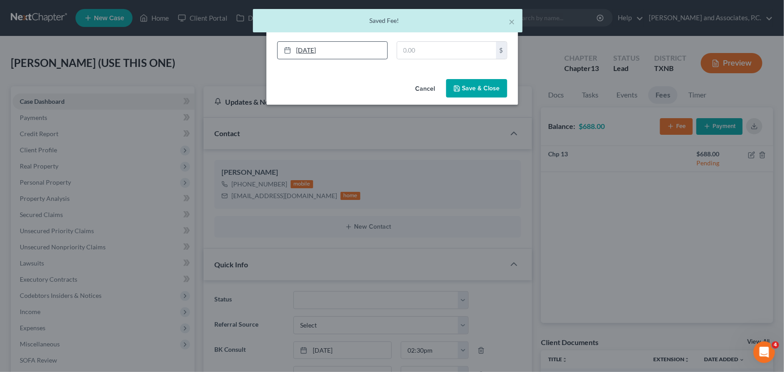
drag, startPoint x: 360, startPoint y: 49, endPoint x: 283, endPoint y: 49, distance: 76.8
click at [283, 49] on link "[DATE]" at bounding box center [333, 50] width 110 height 17
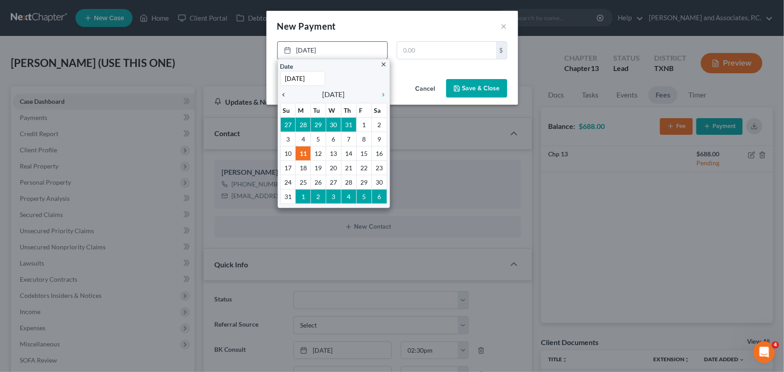
click at [284, 94] on icon "chevron_left" at bounding box center [286, 94] width 12 height 7
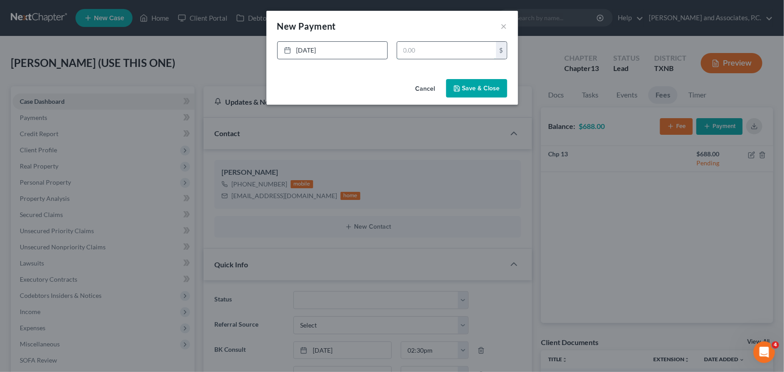
click at [435, 49] on input "text" at bounding box center [446, 50] width 99 height 17
type input "250.00"
click at [481, 90] on button "Save & Close" at bounding box center [476, 88] width 61 height 19
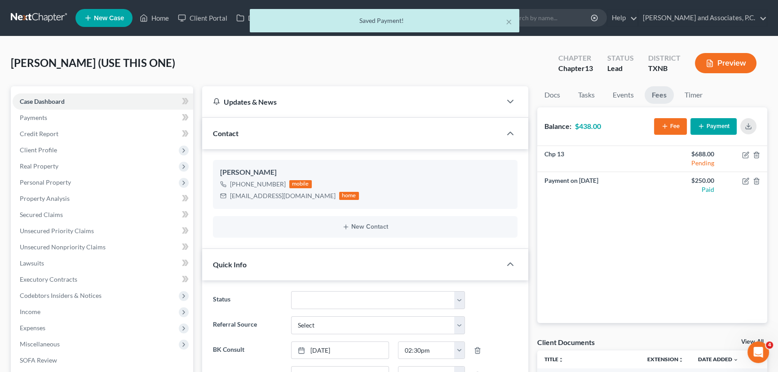
click at [718, 126] on button "Payment" at bounding box center [713, 126] width 46 height 17
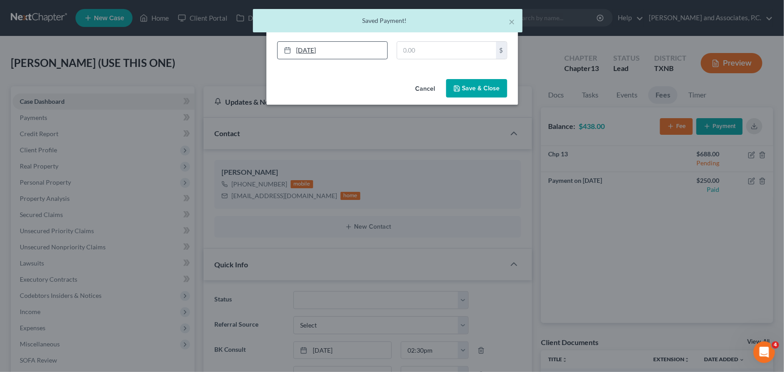
click at [300, 52] on link "[DATE]" at bounding box center [333, 50] width 110 height 17
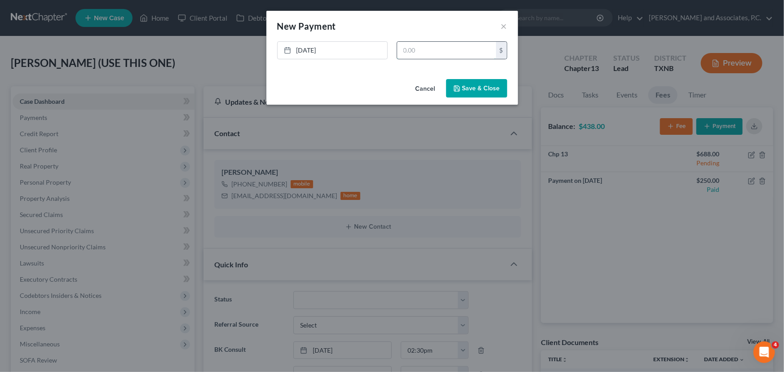
click at [427, 48] on input "text" at bounding box center [446, 50] width 99 height 17
type input "438.00"
click at [484, 94] on button "Save & Close" at bounding box center [476, 88] width 61 height 19
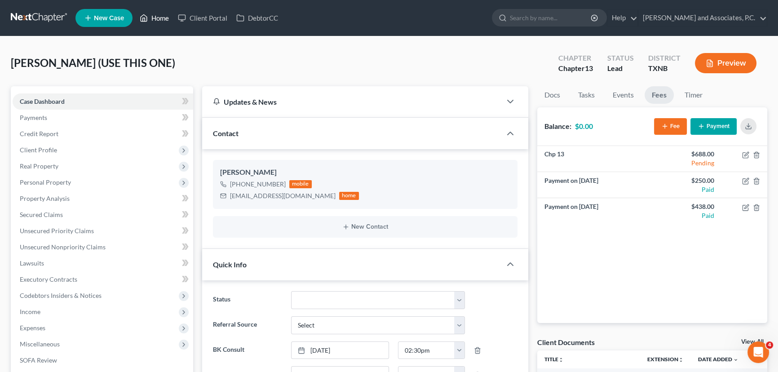
click at [165, 18] on link "Home" at bounding box center [154, 18] width 38 height 16
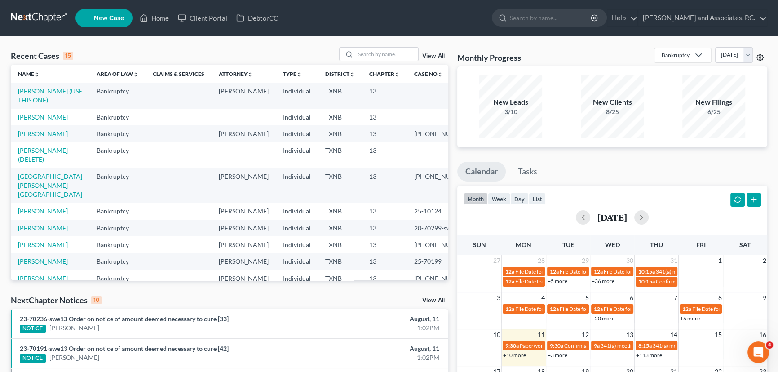
click at [759, 58] on circle at bounding box center [760, 58] width 2 height 2
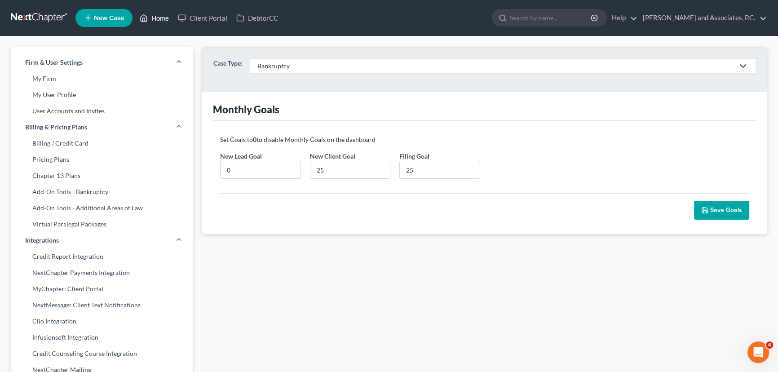
click at [157, 19] on link "Home" at bounding box center [154, 18] width 38 height 16
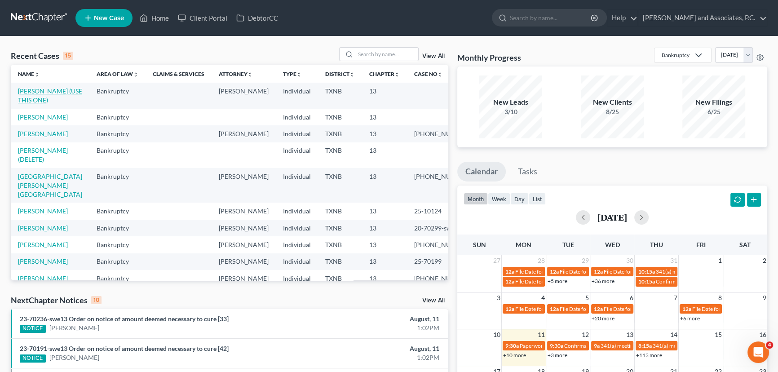
click at [43, 93] on link "[PERSON_NAME] (USE THIS ONE)" at bounding box center [50, 95] width 64 height 17
select select "8"
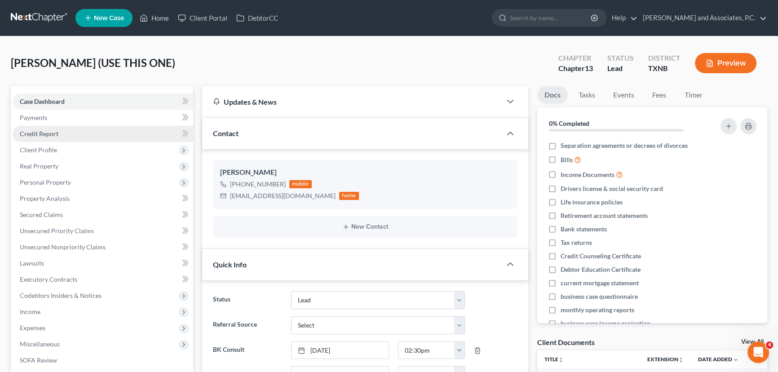
click at [63, 133] on link "Credit Report" at bounding box center [103, 134] width 181 height 16
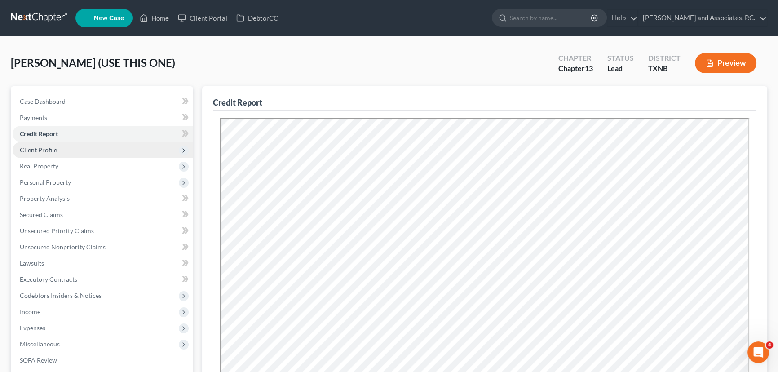
click at [55, 152] on span "Client Profile" at bounding box center [38, 150] width 37 height 8
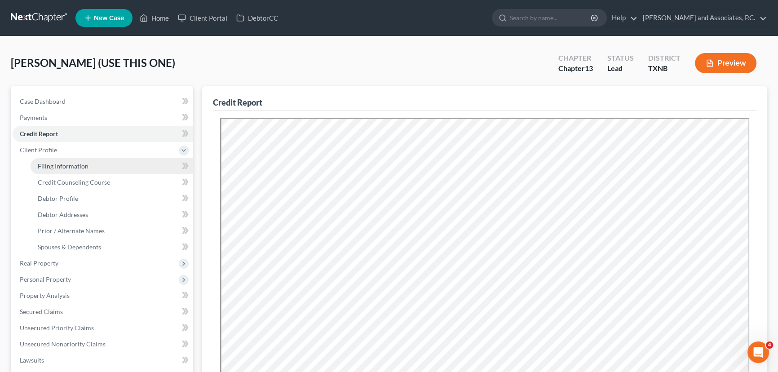
click at [57, 163] on span "Filing Information" at bounding box center [63, 166] width 51 height 8
select select "1"
select select "0"
select select "3"
select select "78"
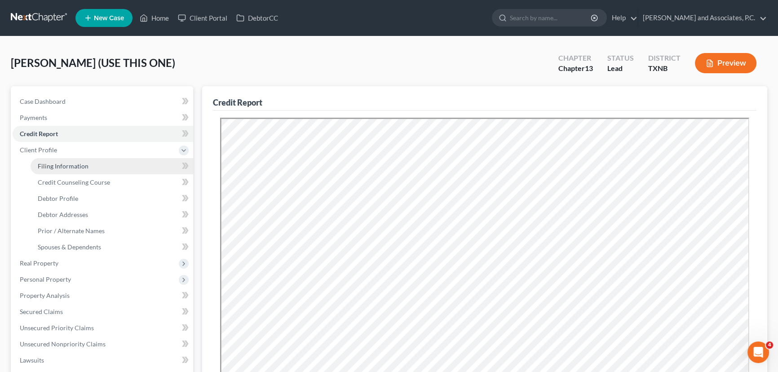
select select "0"
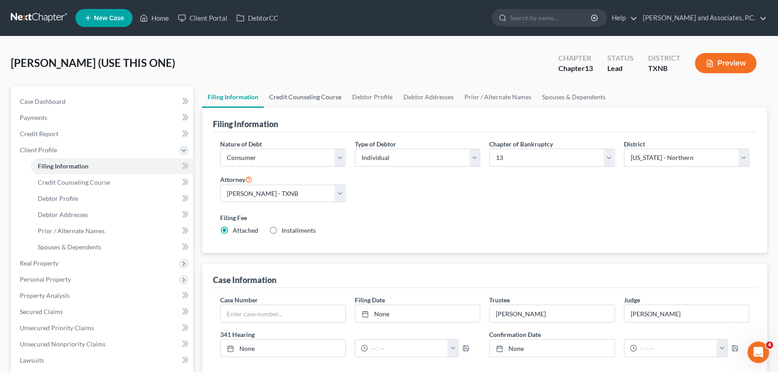
click at [308, 90] on link "Credit Counseling Course" at bounding box center [305, 97] width 83 height 22
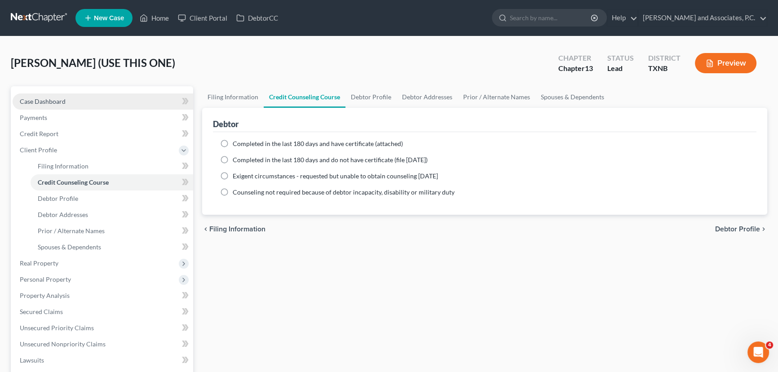
click at [53, 98] on span "Case Dashboard" at bounding box center [43, 101] width 46 height 8
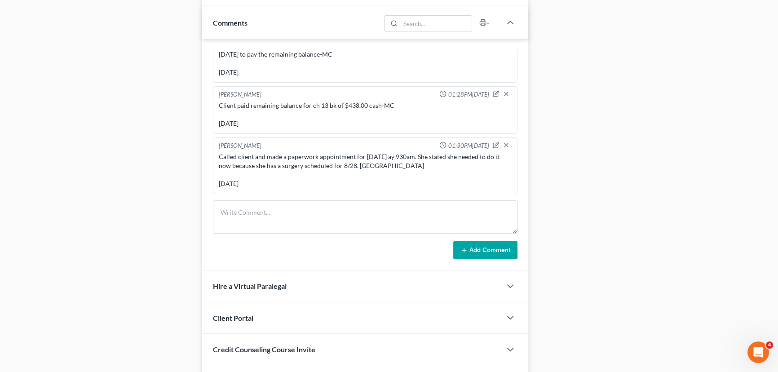
scroll to position [571, 0]
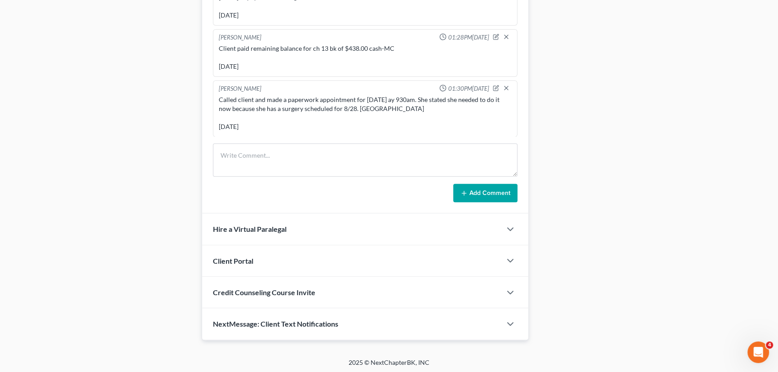
click at [246, 292] on span "Credit Counseling Course Invite" at bounding box center [264, 292] width 102 height 9
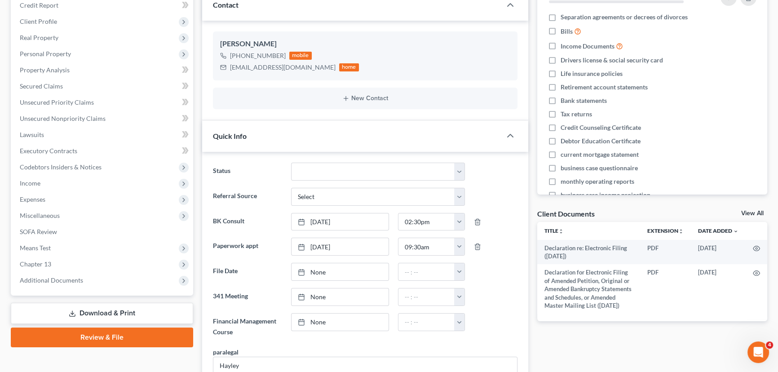
scroll to position [0, 0]
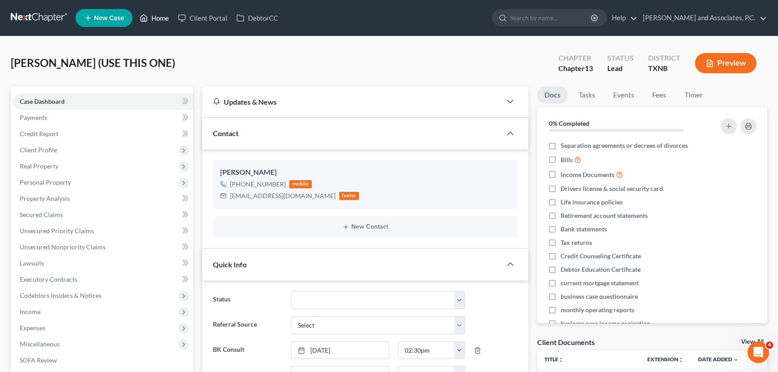
click at [147, 14] on icon at bounding box center [144, 18] width 8 height 11
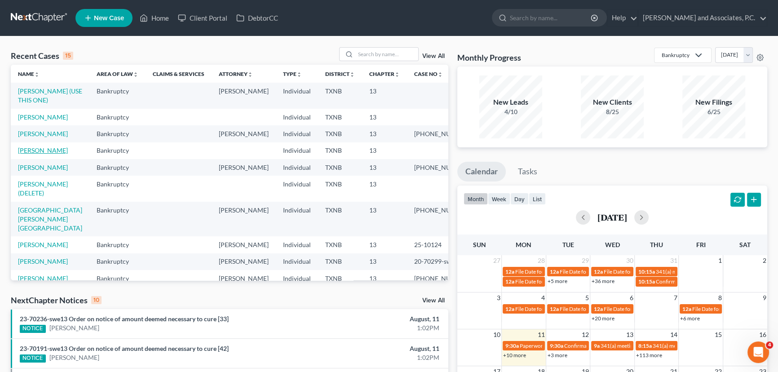
click at [40, 154] on link "[PERSON_NAME]" at bounding box center [43, 150] width 50 height 8
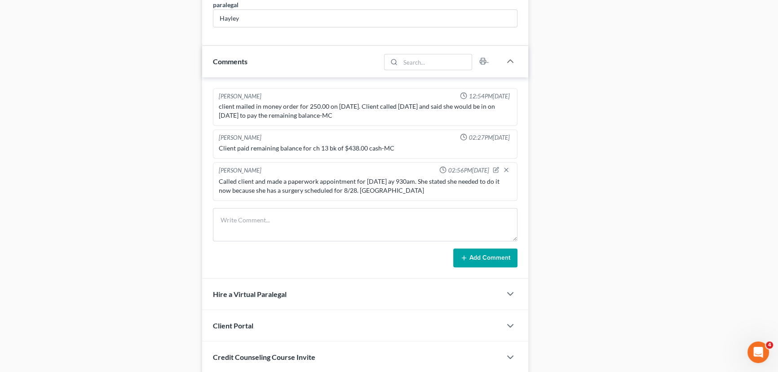
scroll to position [540, 0]
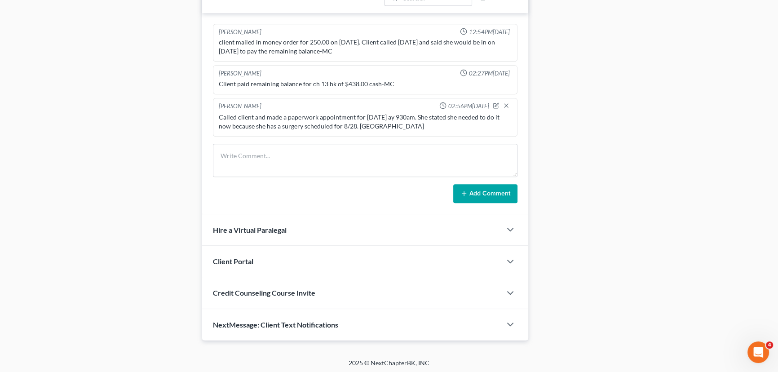
click at [278, 291] on span "Credit Counseling Course Invite" at bounding box center [264, 292] width 102 height 9
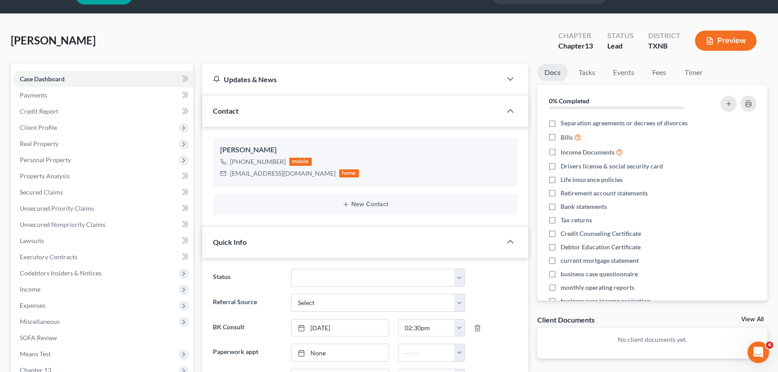
scroll to position [0, 0]
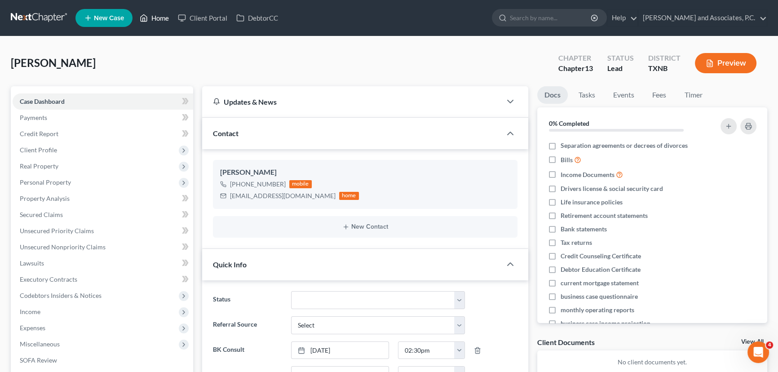
click at [149, 16] on link "Home" at bounding box center [154, 18] width 38 height 16
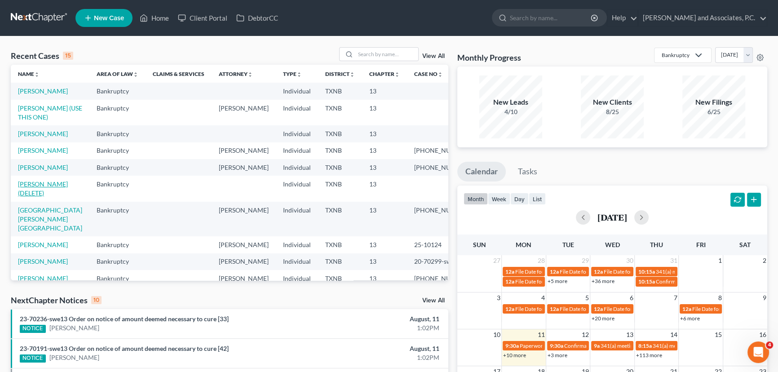
click at [39, 197] on link "[PERSON_NAME] (DELETE)" at bounding box center [43, 188] width 50 height 17
select select "8"
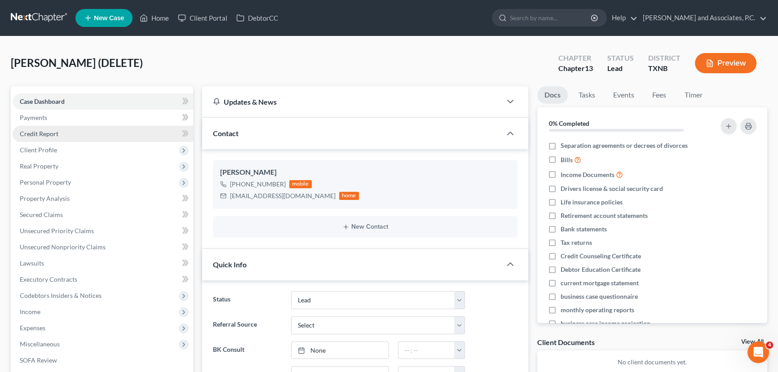
click at [57, 131] on span "Credit Report" at bounding box center [39, 134] width 39 height 8
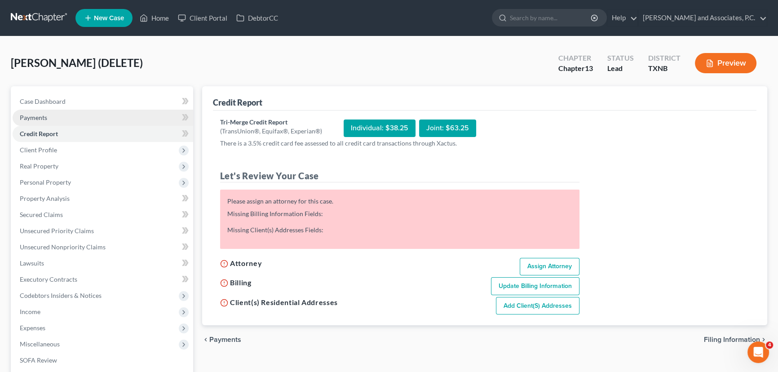
click at [55, 116] on link "Payments" at bounding box center [103, 118] width 181 height 16
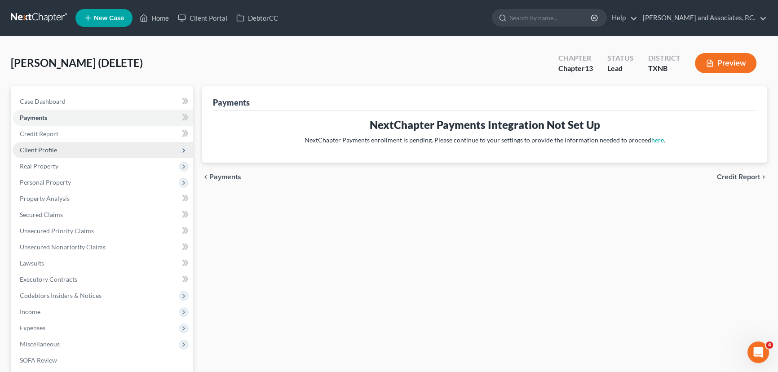
click at [46, 150] on span "Client Profile" at bounding box center [38, 150] width 37 height 8
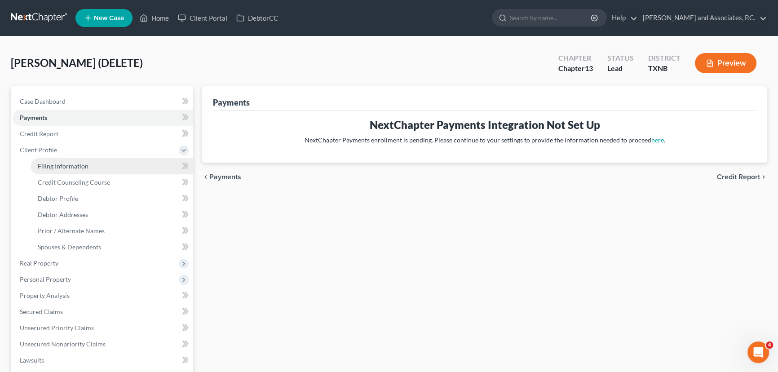
click at [59, 164] on span "Filing Information" at bounding box center [63, 166] width 51 height 8
select select "1"
select select "0"
select select "3"
select select "78"
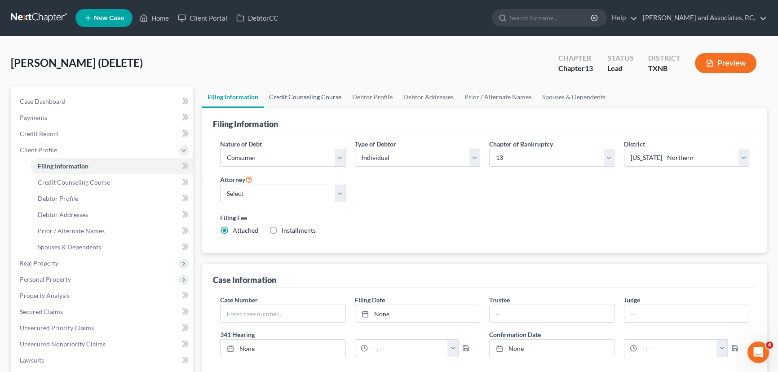
click at [278, 93] on link "Credit Counseling Course" at bounding box center [305, 97] width 83 height 22
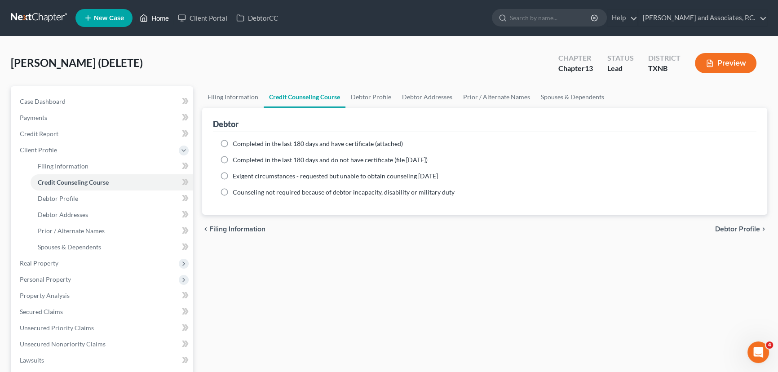
click at [154, 17] on link "Home" at bounding box center [154, 18] width 38 height 16
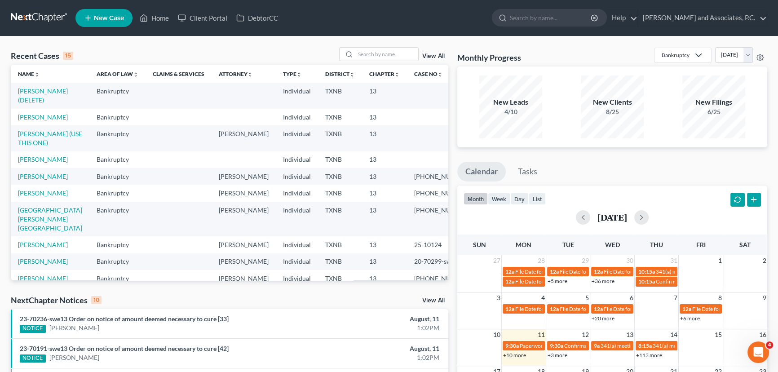
click at [44, 137] on td "[PERSON_NAME] (USE THIS ONE)" at bounding box center [50, 138] width 79 height 26
click at [44, 133] on link "[PERSON_NAME] (USE THIS ONE)" at bounding box center [50, 138] width 64 height 17
select select "8"
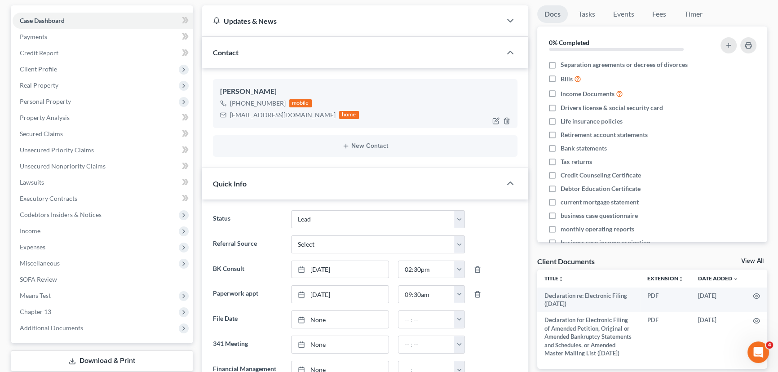
scroll to position [81, 0]
click at [45, 66] on span "Client Profile" at bounding box center [38, 69] width 37 height 8
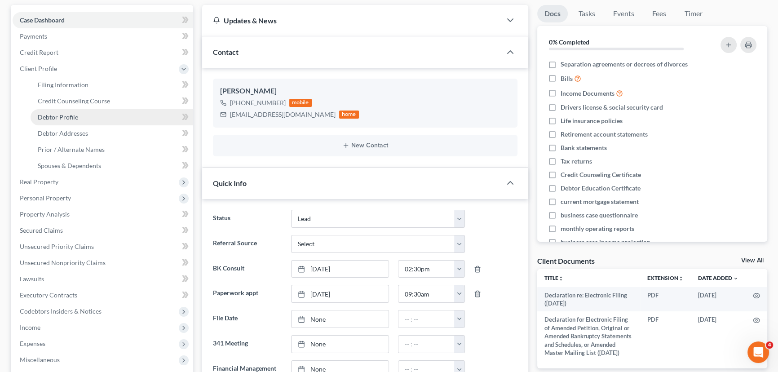
click at [65, 117] on span "Debtor Profile" at bounding box center [58, 117] width 40 height 8
select select "0"
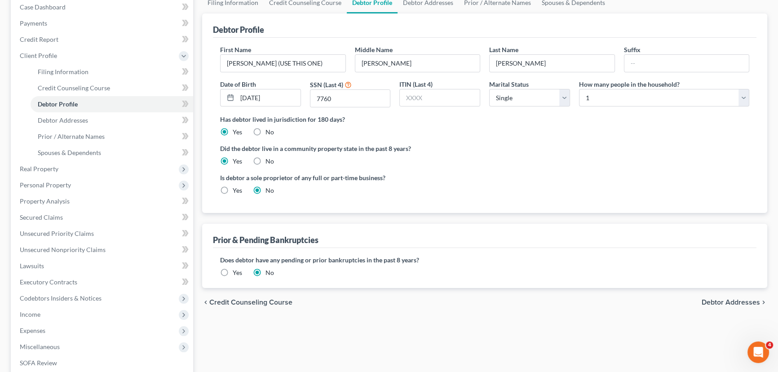
scroll to position [40, 0]
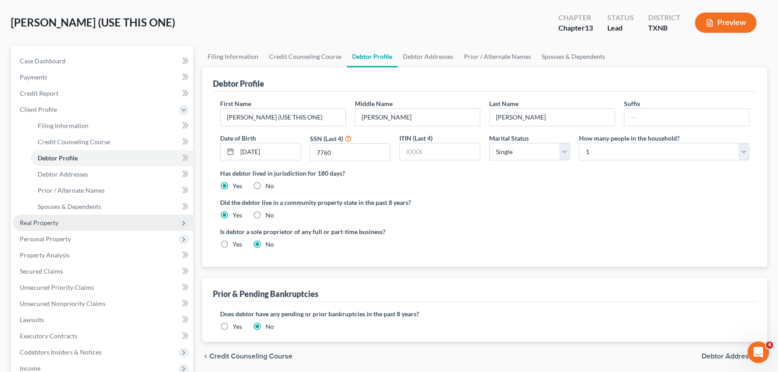
click at [34, 220] on span "Real Property" at bounding box center [39, 223] width 39 height 8
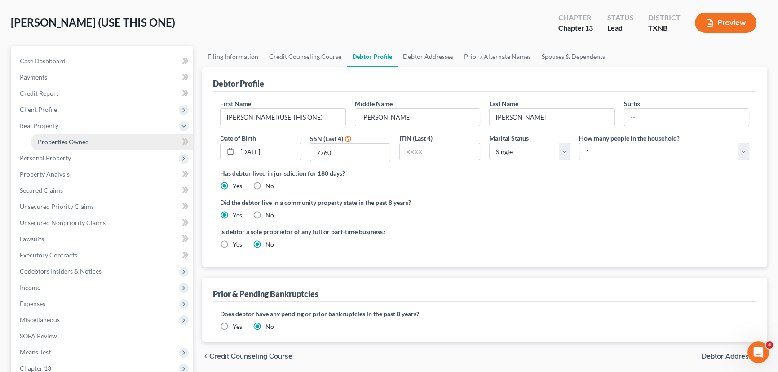
click at [65, 141] on span "Properties Owned" at bounding box center [63, 142] width 51 height 8
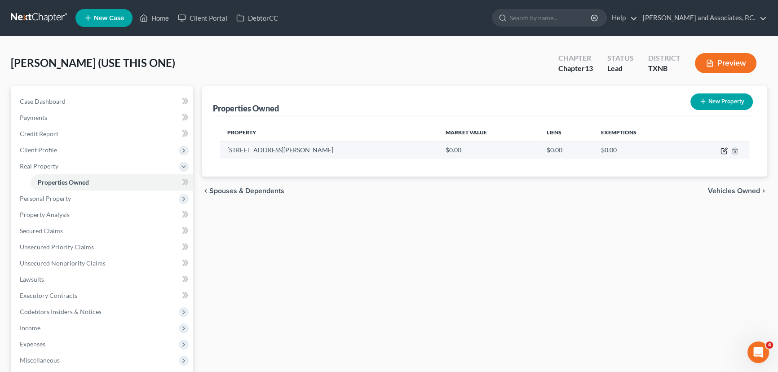
click at [723, 148] on icon "button" at bounding box center [723, 150] width 7 height 7
select select "45"
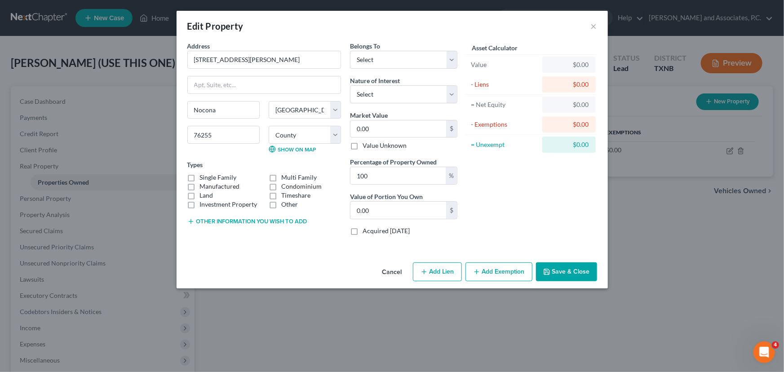
click at [520, 198] on div "Asset Calculator Value $0.00 - Liens $0.00 = Net Equity $0.00 - Exemptions $0.0…" at bounding box center [532, 141] width 140 height 201
click at [595, 25] on button "×" at bounding box center [593, 26] width 6 height 11
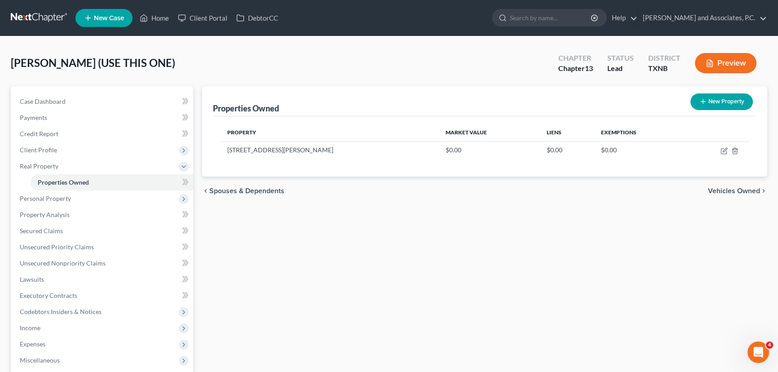
drag, startPoint x: 506, startPoint y: 246, endPoint x: 198, endPoint y: 36, distance: 372.6
click at [506, 245] on div "Properties Owned New Property Property Market Value Liens Exemptions [STREET_AD…" at bounding box center [485, 288] width 574 height 405
click at [165, 13] on link "Home" at bounding box center [154, 18] width 38 height 16
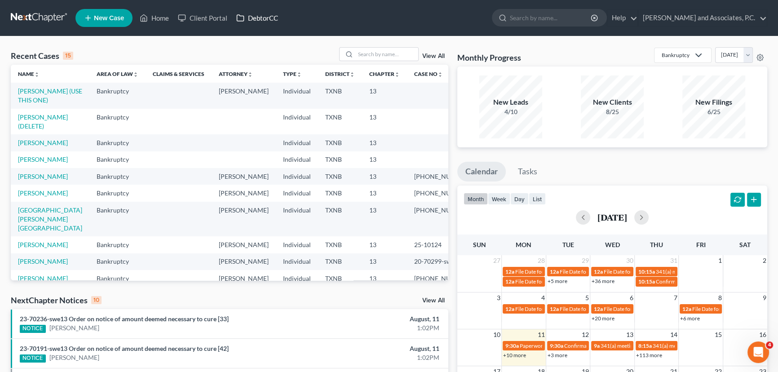
click at [250, 16] on link "DebtorCC" at bounding box center [257, 18] width 51 height 16
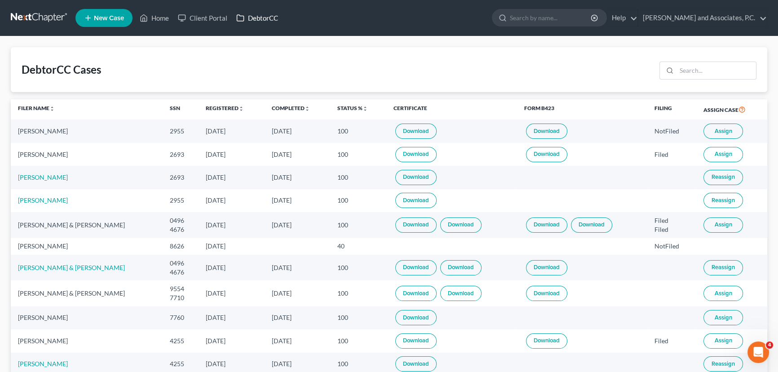
click at [269, 24] on link "DebtorCC" at bounding box center [257, 18] width 51 height 16
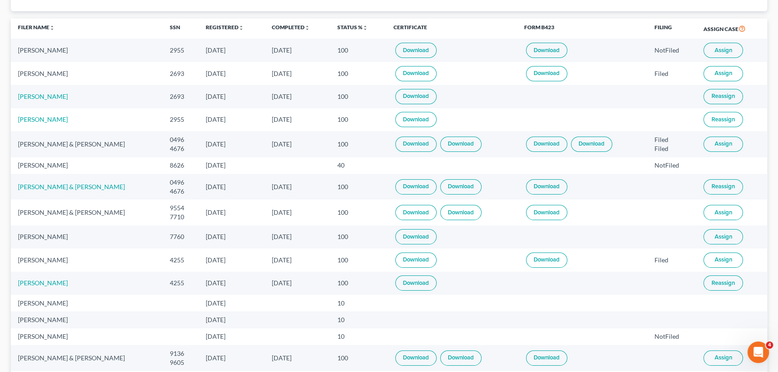
scroll to position [81, 0]
click at [407, 234] on link "Download" at bounding box center [415, 236] width 41 height 15
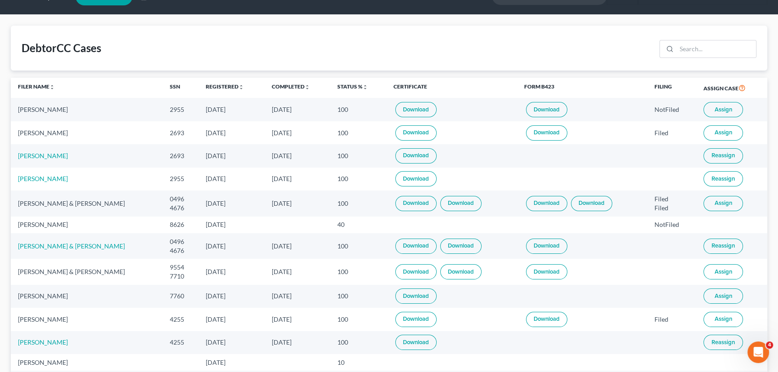
scroll to position [0, 0]
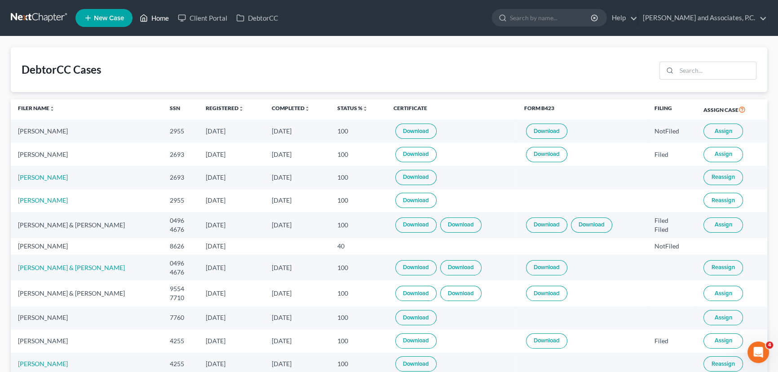
click at [150, 16] on link "Home" at bounding box center [154, 18] width 38 height 16
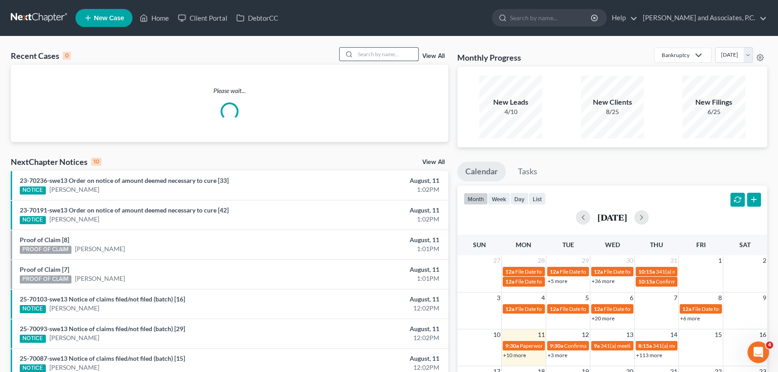
click at [363, 54] on input "search" at bounding box center [386, 54] width 63 height 13
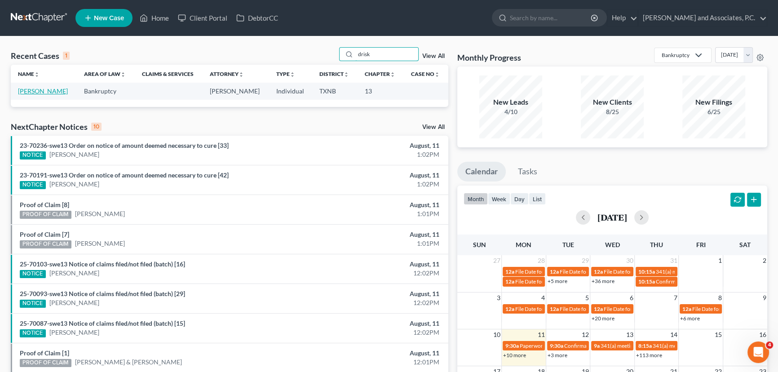
type input "drisk"
click at [38, 92] on link "[PERSON_NAME]" at bounding box center [43, 91] width 50 height 8
select select "7"
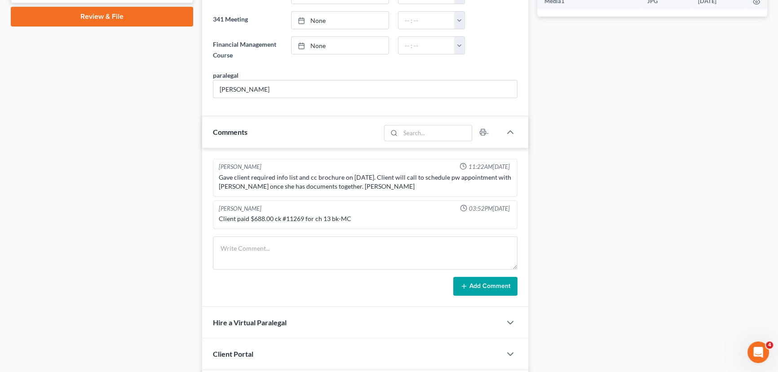
scroll to position [489, 0]
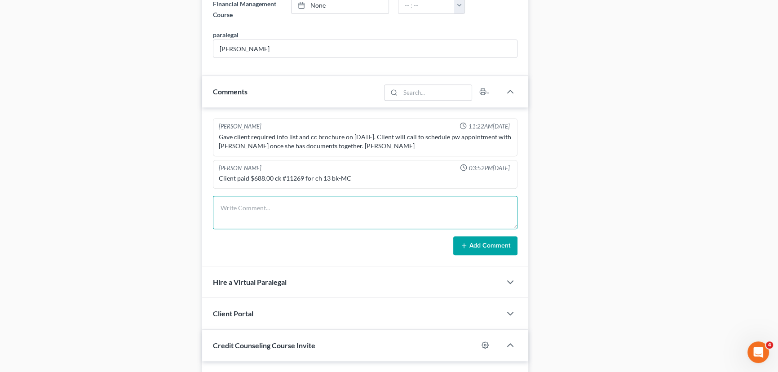
click at [230, 200] on textarea at bounding box center [365, 212] width 304 height 33
type textarea "Client called and asked if her case was filed. Per MB hopefully it will be [DAT…"
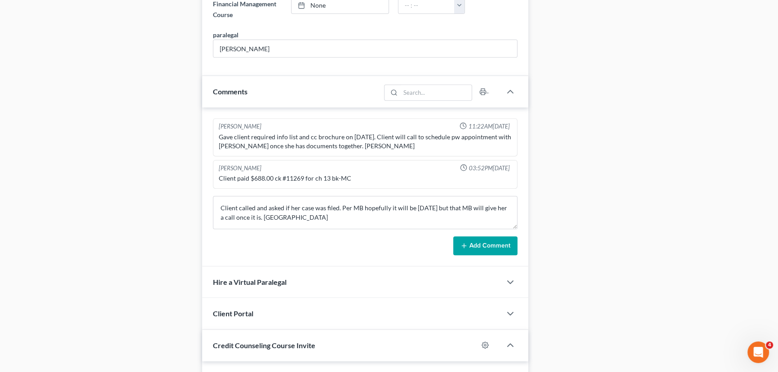
click at [486, 247] on button "Add Comment" at bounding box center [485, 245] width 64 height 19
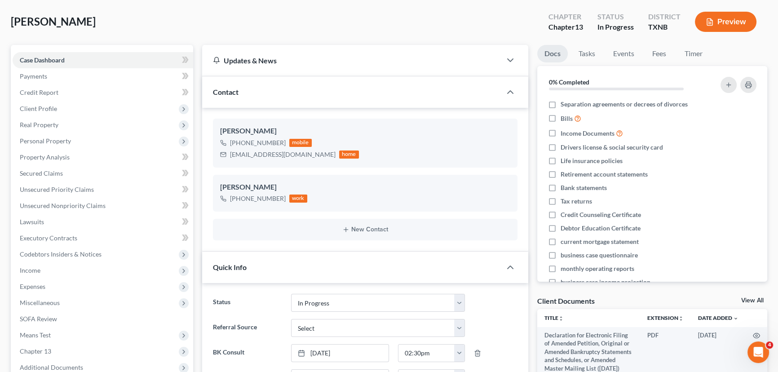
scroll to position [0, 0]
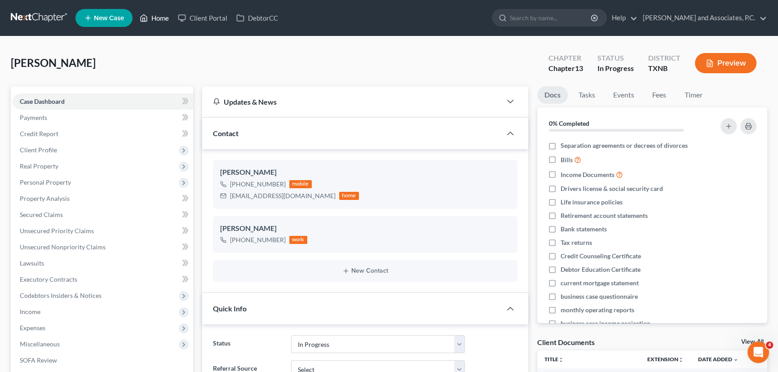
click at [162, 18] on link "Home" at bounding box center [154, 18] width 38 height 16
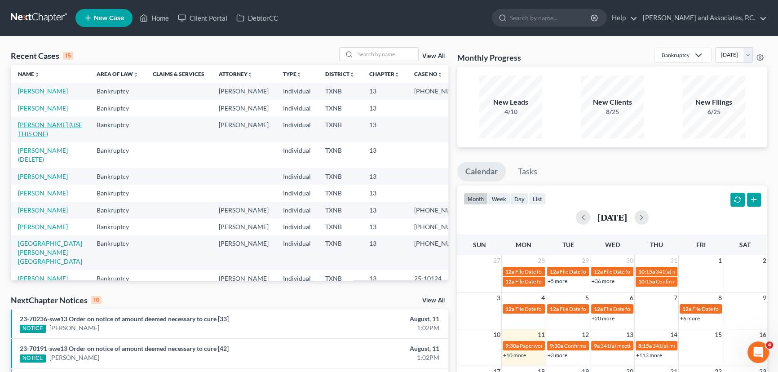
click at [22, 137] on link "[PERSON_NAME] (USE THIS ONE)" at bounding box center [50, 129] width 64 height 17
select select "8"
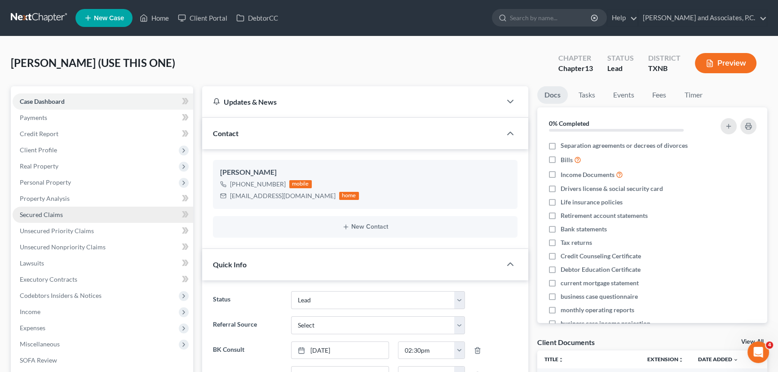
click at [51, 213] on span "Secured Claims" at bounding box center [41, 215] width 43 height 8
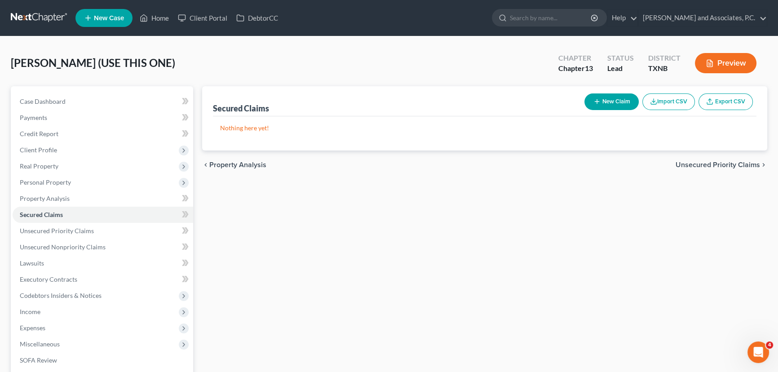
click at [608, 98] on button "New Claim" at bounding box center [611, 101] width 54 height 17
select select "0"
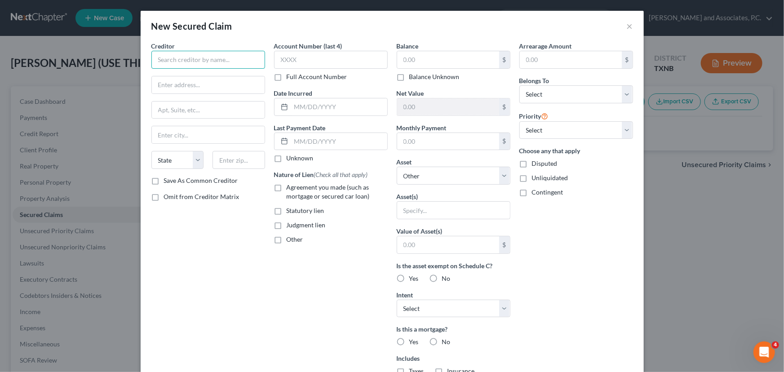
click at [205, 62] on input "text" at bounding box center [208, 60] width 114 height 18
type input "t"
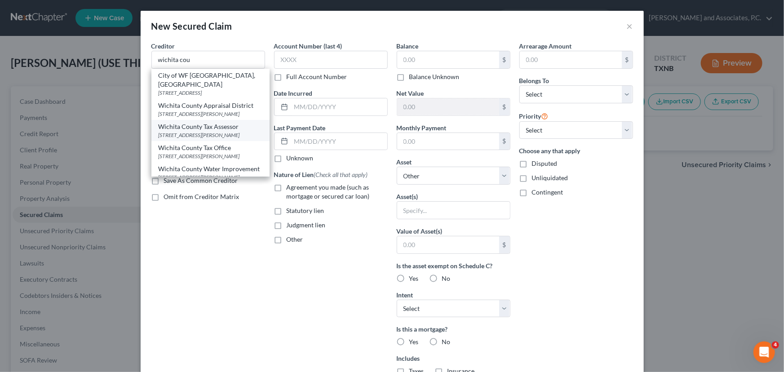
click at [194, 126] on div "Wichita County Tax Assessor" at bounding box center [211, 126] width 104 height 9
type input "Wichita County Tax Assessor"
type input "[STREET_ADDRESS][PERSON_NAME]"
type input "[GEOGRAPHIC_DATA]"
select select "45"
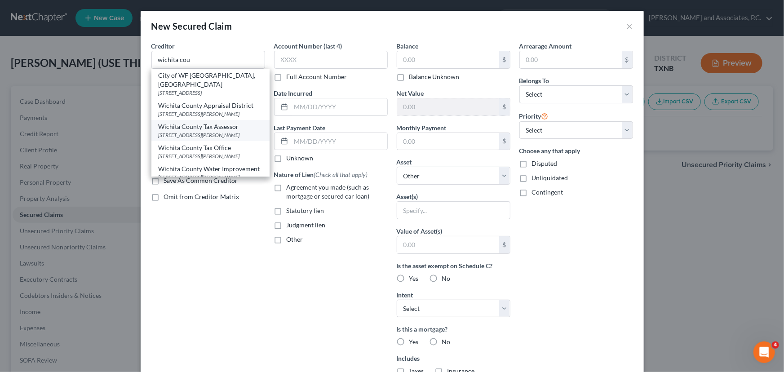
type input "76301"
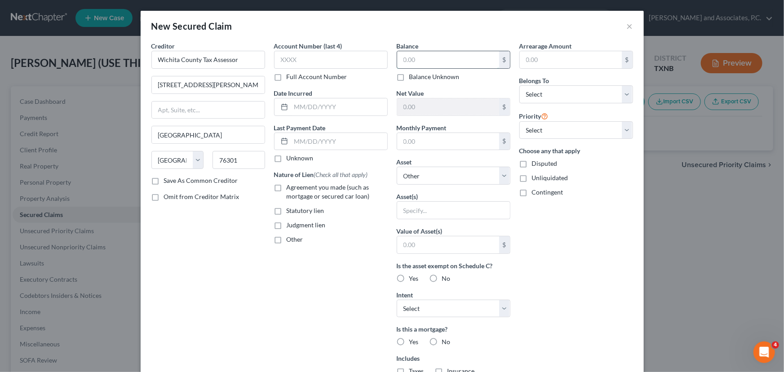
click at [406, 61] on input "text" at bounding box center [448, 59] width 102 height 17
type input "200.00"
drag, startPoint x: 557, startPoint y: 89, endPoint x: 554, endPoint y: 102, distance: 13.4
click at [557, 89] on select "Select Debtor 1 Only Debtor 2 Only Debtor 1 And Debtor 2 Only At Least One Of T…" at bounding box center [576, 94] width 114 height 18
select select "0"
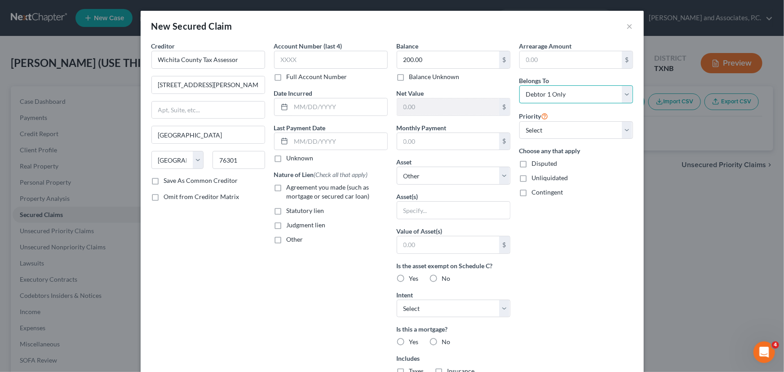
click at [519, 85] on select "Select Debtor 1 Only Debtor 2 Only Debtor 1 And Debtor 2 Only At Least One Of T…" at bounding box center [576, 94] width 114 height 18
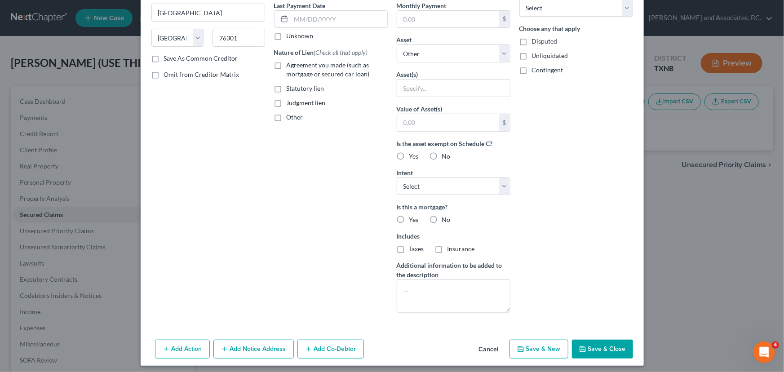
click at [442, 219] on label "No" at bounding box center [446, 219] width 9 height 9
click at [445, 219] on input "No" at bounding box center [448, 218] width 6 height 6
radio input "true"
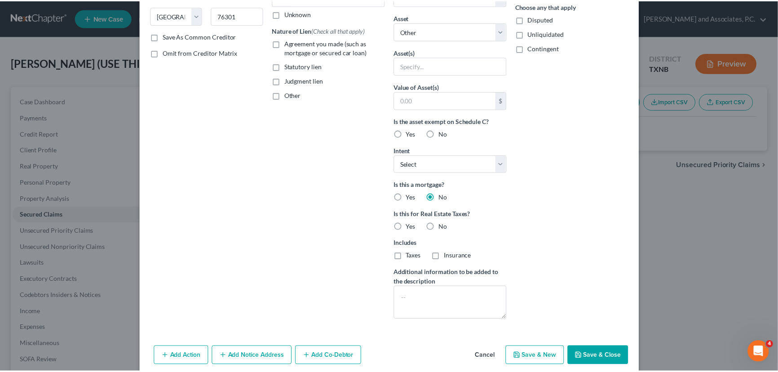
scroll to position [155, 0]
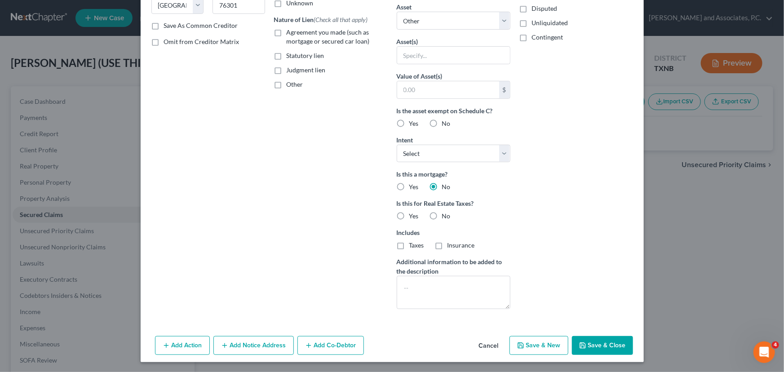
click at [587, 344] on button "Save & Close" at bounding box center [602, 345] width 61 height 19
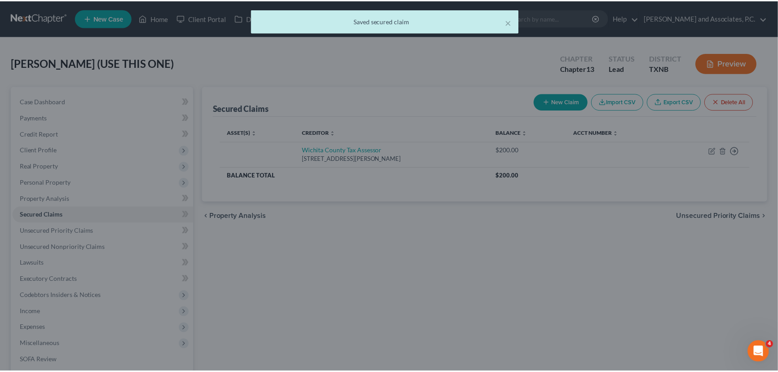
scroll to position [0, 0]
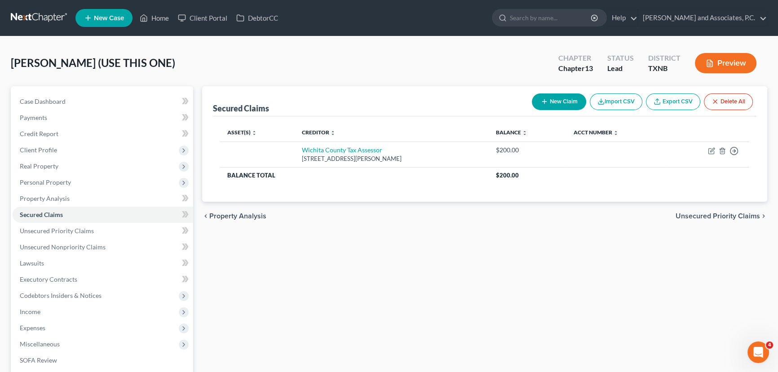
click at [359, 260] on div "Secured Claims New Claim Import CSV Export CSV Delete All Asset(s) expand_more …" at bounding box center [485, 280] width 574 height 389
click at [165, 18] on link "Home" at bounding box center [154, 18] width 38 height 16
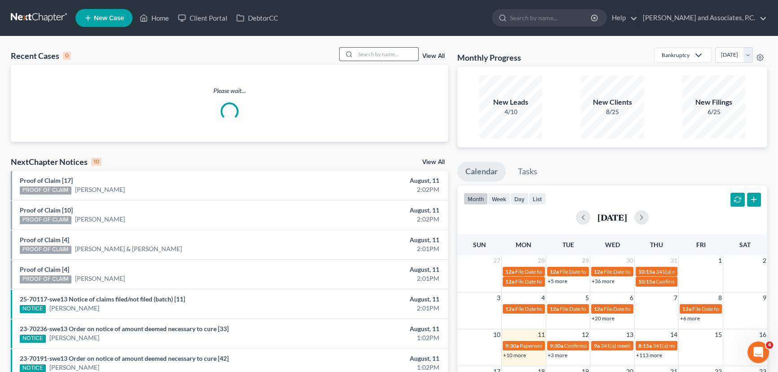
click at [372, 55] on input "search" at bounding box center [386, 54] width 63 height 13
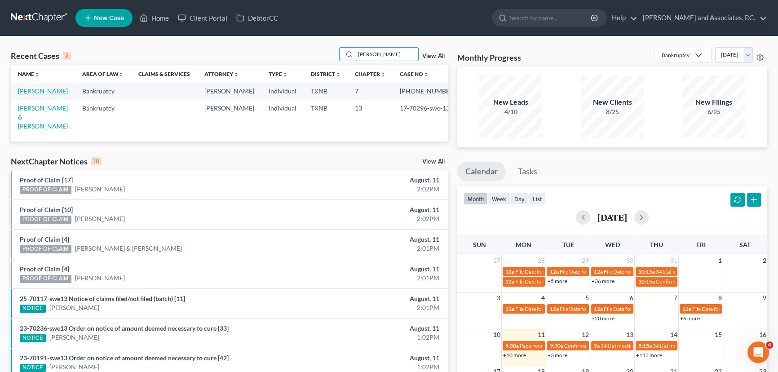
type input "[PERSON_NAME]"
click at [32, 90] on link "[PERSON_NAME]" at bounding box center [43, 91] width 50 height 8
select select "5"
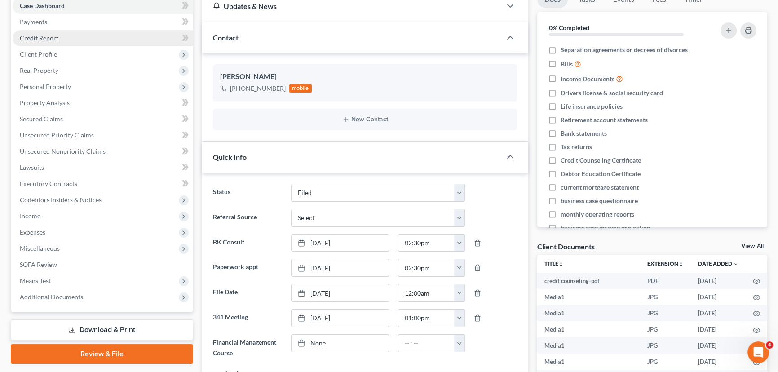
scroll to position [81, 0]
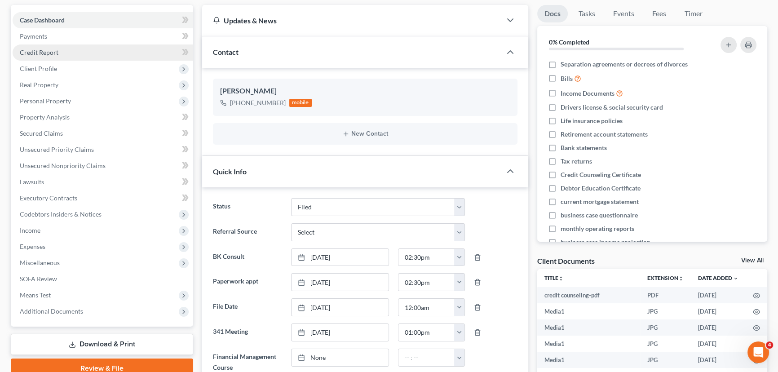
click at [53, 52] on span "Credit Report" at bounding box center [39, 52] width 39 height 8
click at [56, 67] on span "Client Profile" at bounding box center [38, 69] width 37 height 8
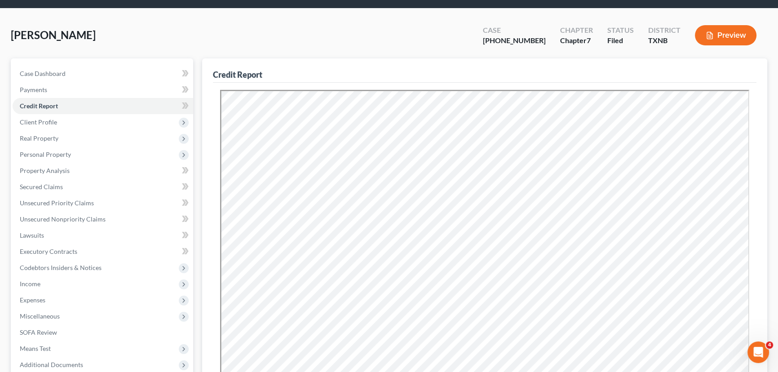
scroll to position [40, 0]
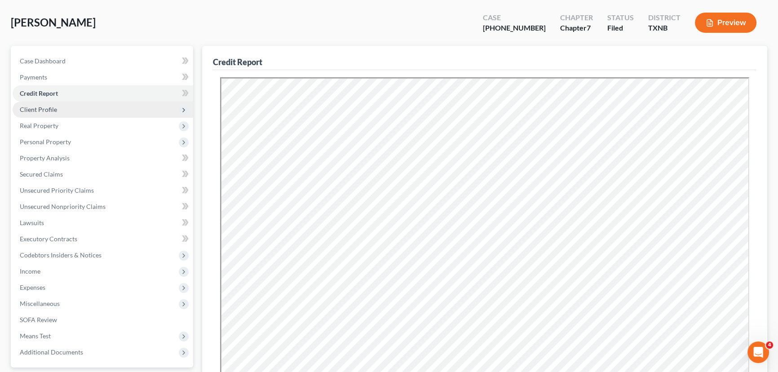
click at [55, 110] on span "Client Profile" at bounding box center [38, 110] width 37 height 8
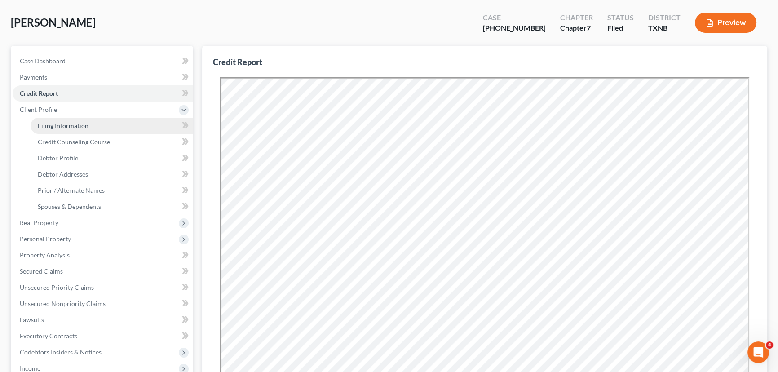
click at [98, 132] on link "Filing Information" at bounding box center [112, 126] width 163 height 16
select select "1"
select select "0"
select select "78"
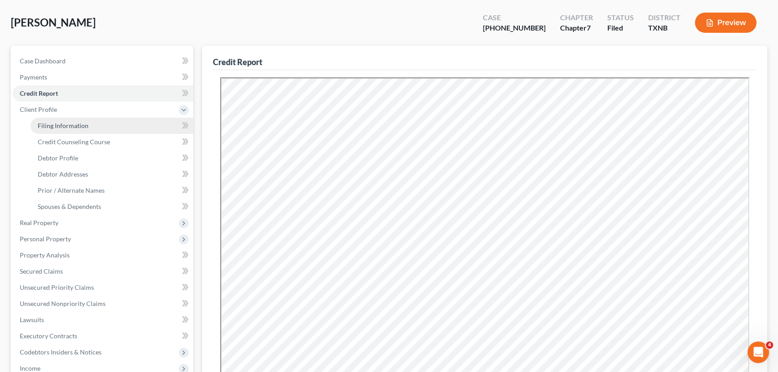
select select "0"
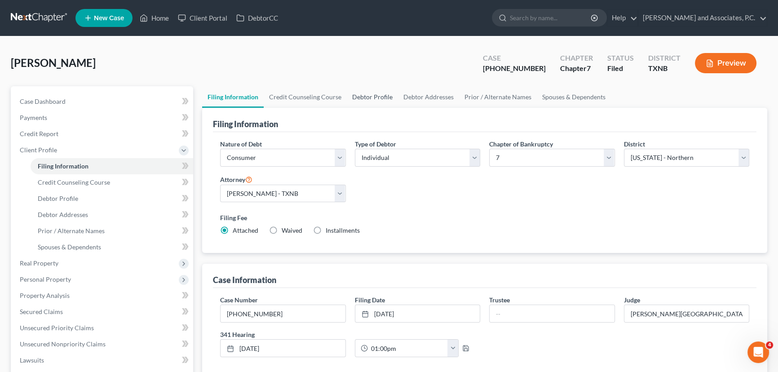
click at [371, 97] on link "Debtor Profile" at bounding box center [372, 97] width 51 height 22
select select "0"
select select "1"
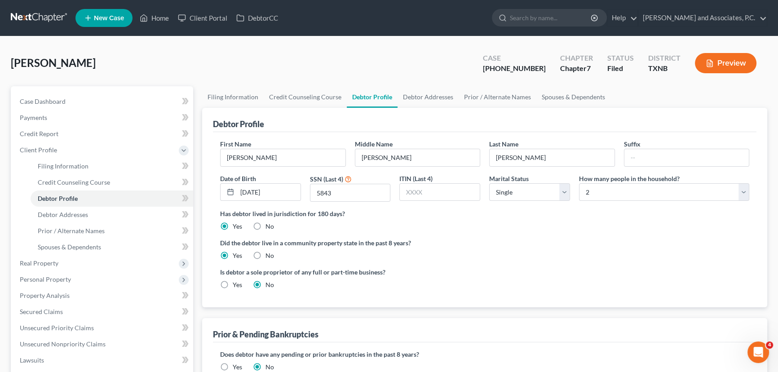
radio input "true"
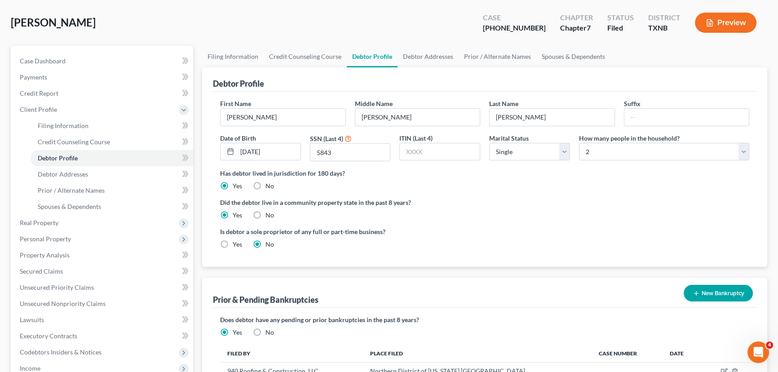
scroll to position [40, 0]
click at [42, 59] on span "Case Dashboard" at bounding box center [43, 61] width 46 height 8
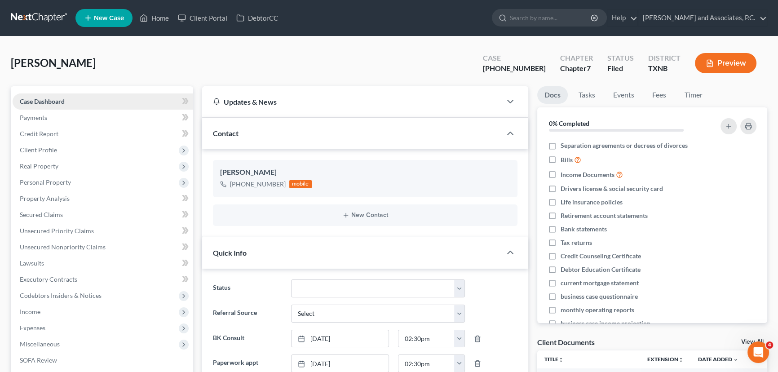
scroll to position [4090, 0]
click at [144, 16] on icon at bounding box center [144, 18] width 8 height 11
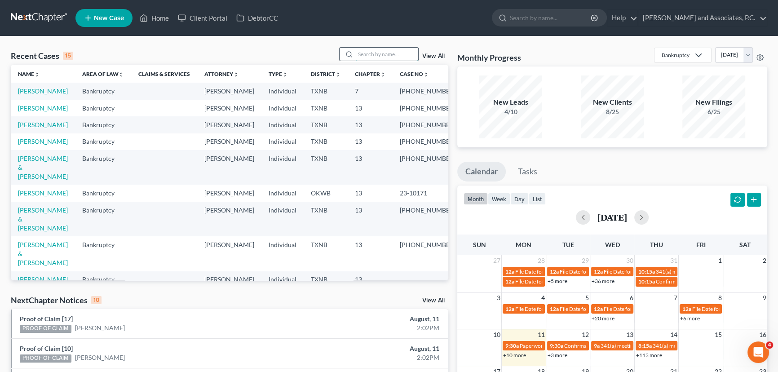
click at [360, 51] on input "search" at bounding box center [386, 54] width 63 height 13
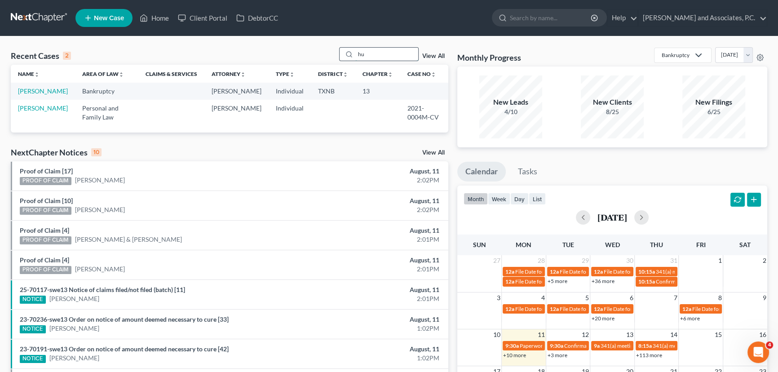
type input "h"
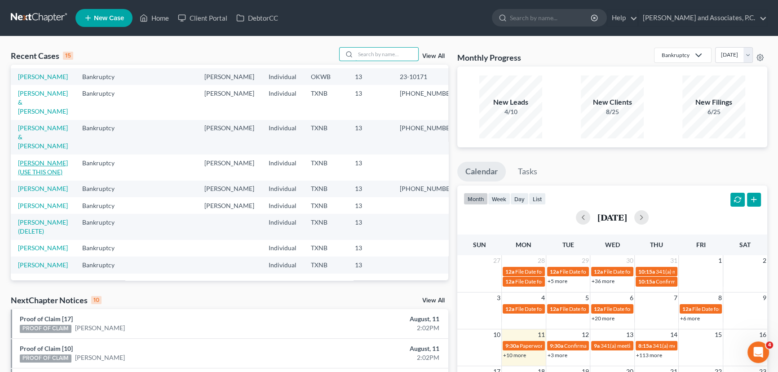
scroll to position [169, 0]
click at [44, 154] on td "[PERSON_NAME] (USE THIS ONE)" at bounding box center [43, 167] width 64 height 26
click at [43, 159] on link "[PERSON_NAME] (USE THIS ONE)" at bounding box center [43, 167] width 50 height 17
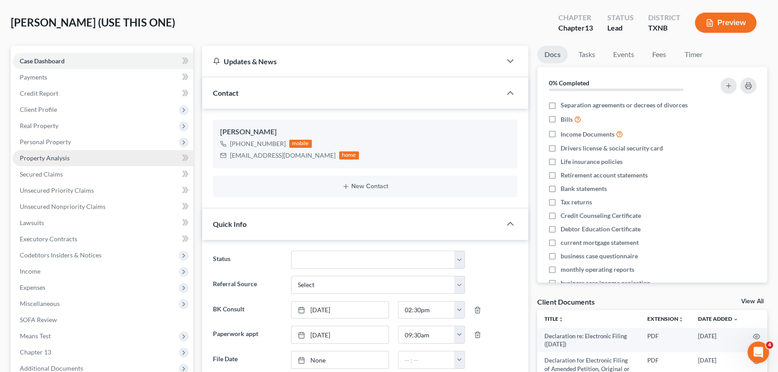
scroll to position [84, 0]
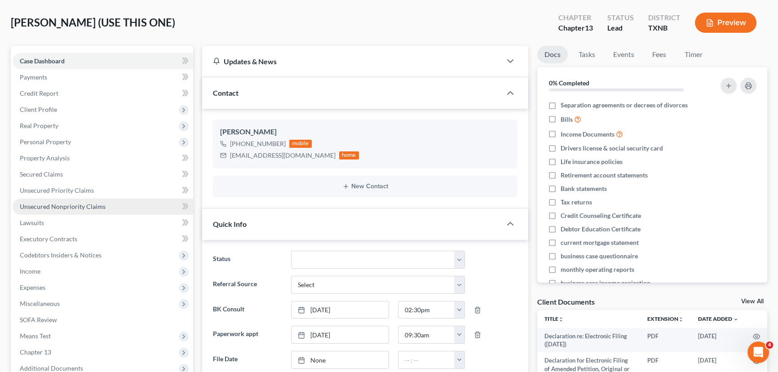
click at [75, 207] on span "Unsecured Nonpriority Claims" at bounding box center [63, 207] width 86 height 8
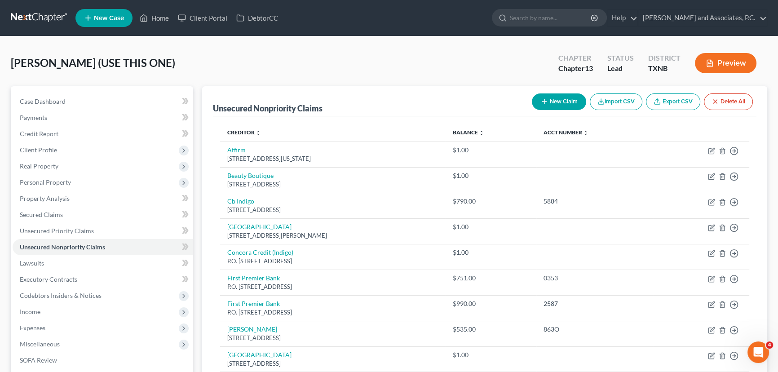
click at [546, 99] on icon "button" at bounding box center [544, 101] width 7 height 7
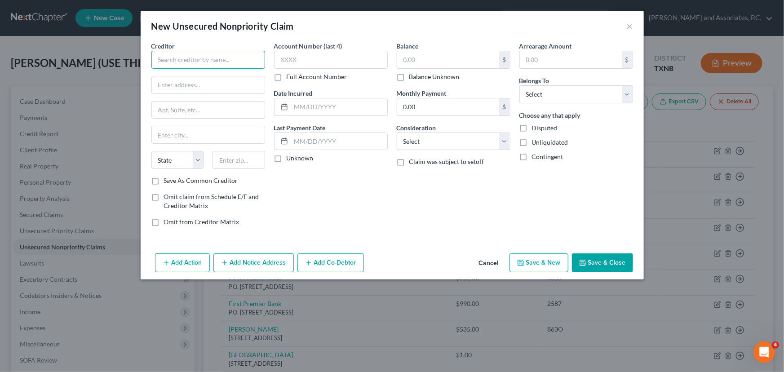
click at [178, 62] on input "text" at bounding box center [208, 60] width 114 height 18
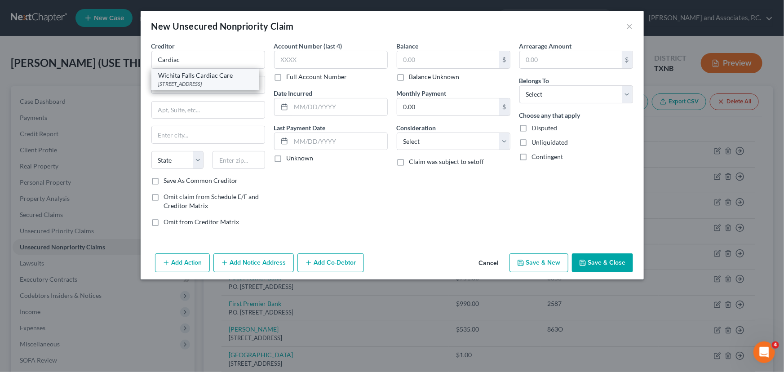
click at [181, 84] on div "[STREET_ADDRESS]" at bounding box center [205, 84] width 93 height 8
type input "Wichita Falls Cardiac Care"
type input "[STREET_ADDRESS]"
type input "[GEOGRAPHIC_DATA]"
select select "45"
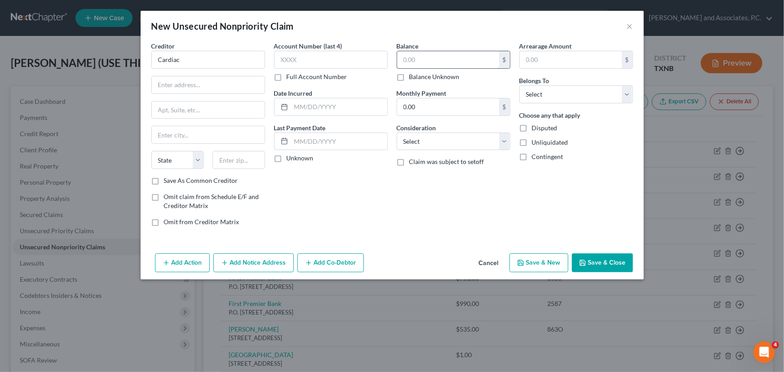
type input "76301"
click at [412, 56] on input "text" at bounding box center [448, 59] width 102 height 17
type input "1.00"
drag, startPoint x: 528, startPoint y: 93, endPoint x: 530, endPoint y: 100, distance: 8.0
click at [528, 93] on select "Select Debtor 1 Only Debtor 2 Only Debtor 1 And Debtor 2 Only At Least One Of T…" at bounding box center [576, 94] width 114 height 18
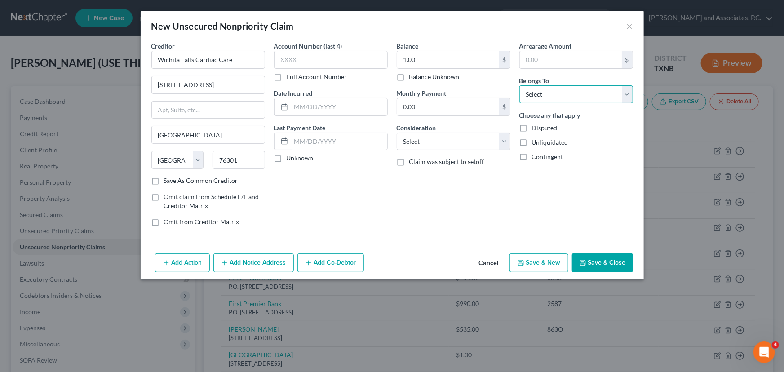
select select "0"
click at [519, 85] on select "Select Debtor 1 Only Debtor 2 Only Debtor 1 And Debtor 2 Only At Least One Of T…" at bounding box center [576, 94] width 114 height 18
click at [593, 259] on button "Save & Close" at bounding box center [602, 262] width 61 height 19
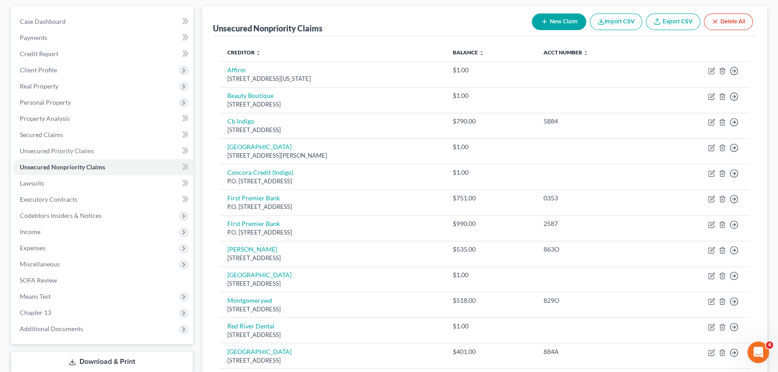
scroll to position [66, 0]
